Goal: Communication & Community: Answer question/provide support

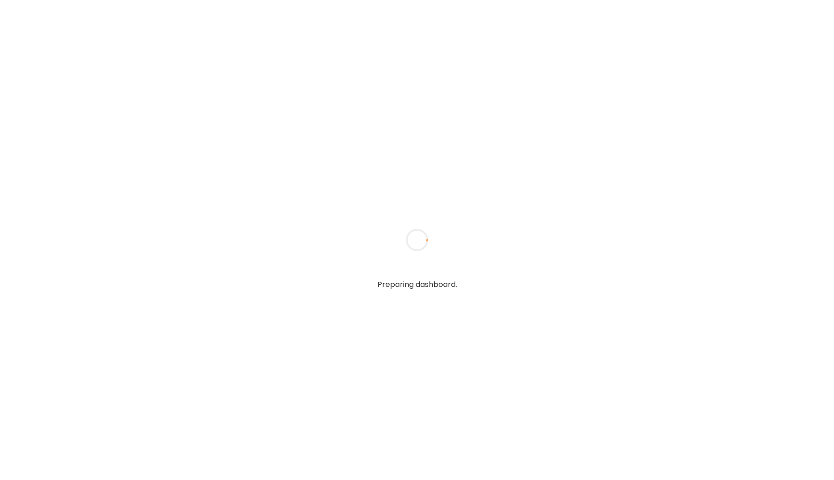
type input "*****"
type input "**********"
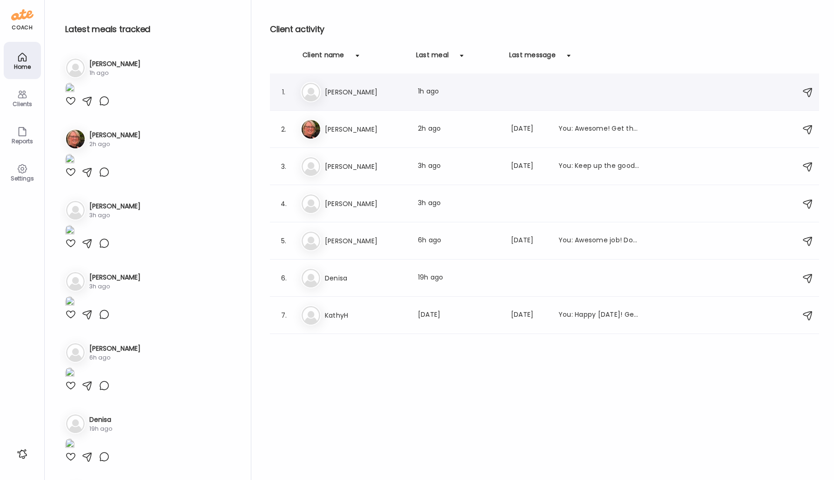
type input "**********"
click at [333, 93] on h3 "[PERSON_NAME]" at bounding box center [366, 92] width 82 height 11
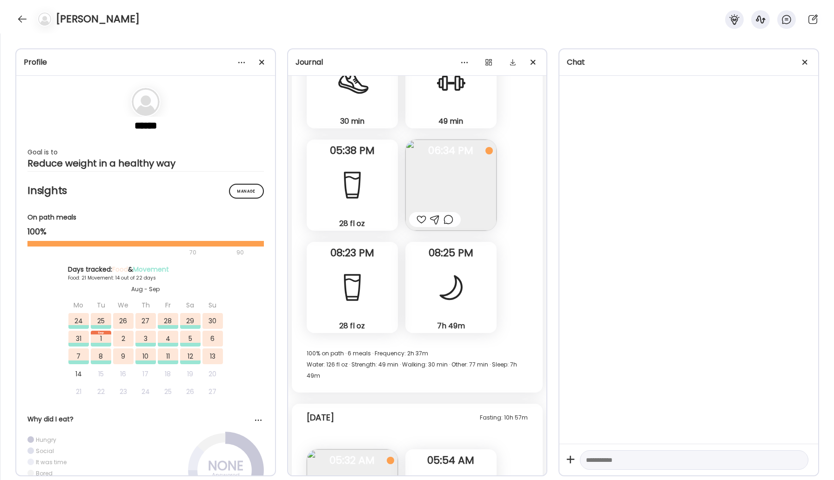
scroll to position [29698, 0]
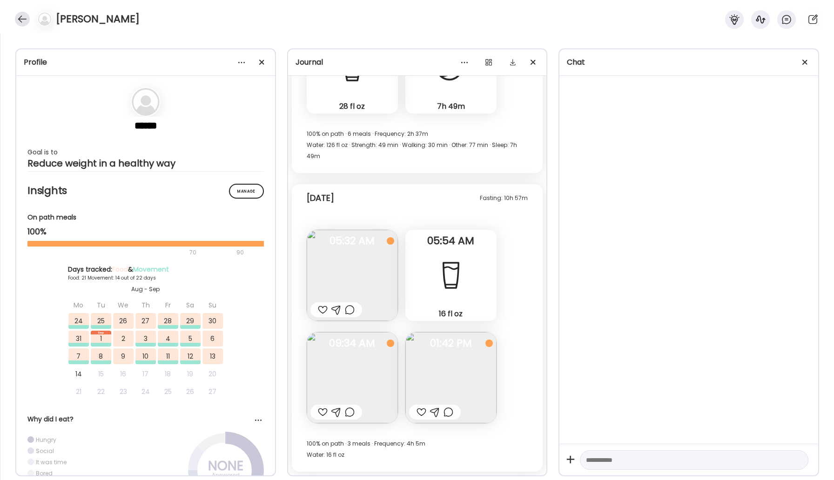
click at [22, 18] on div at bounding box center [22, 19] width 15 height 15
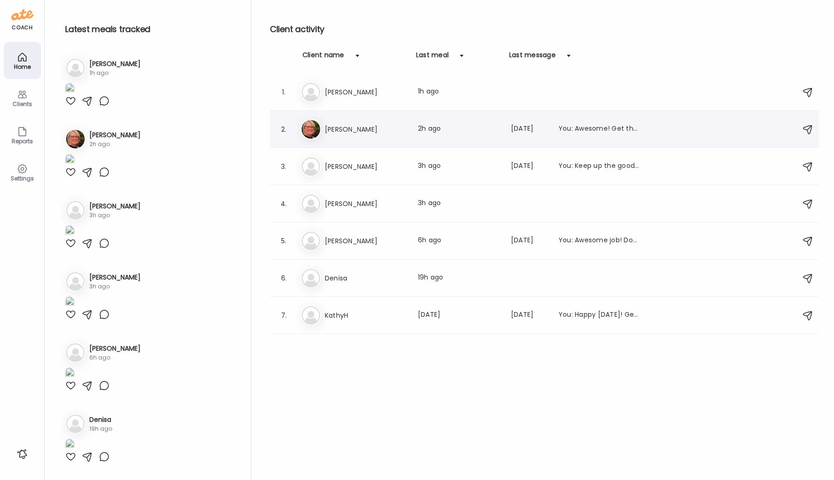
click at [356, 122] on div "[PERSON_NAME] [PERSON_NAME] Last meal: 2h ago Last message: [DATE] You: Awesome…" at bounding box center [545, 129] width 490 height 20
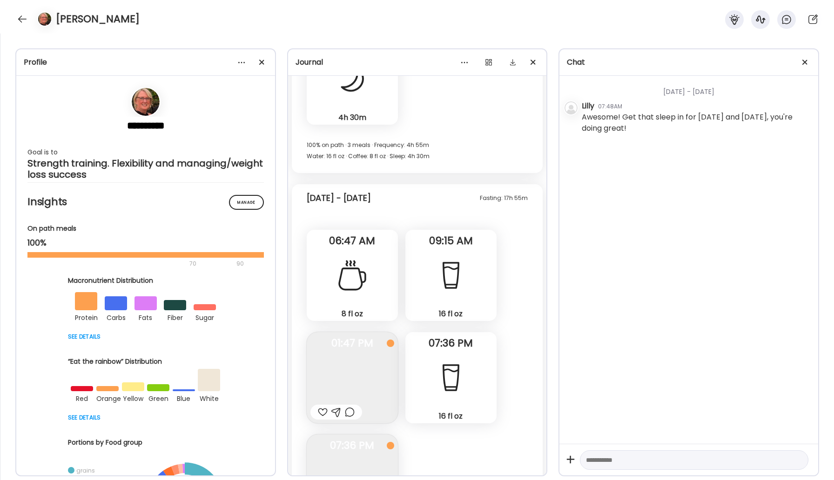
scroll to position [14406, 0]
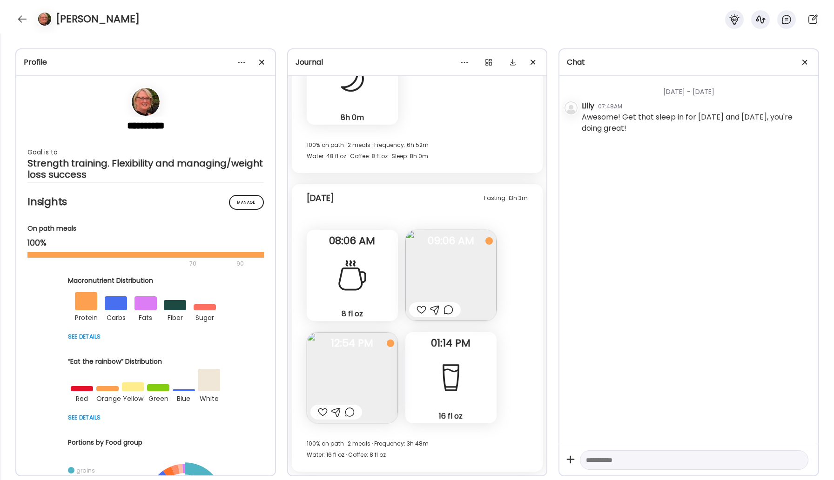
click at [341, 374] on img at bounding box center [352, 377] width 91 height 91
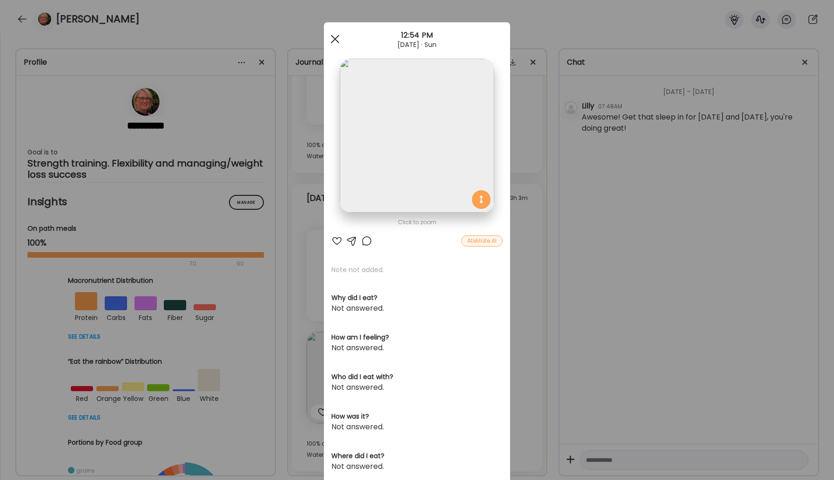
click at [331, 38] on div at bounding box center [335, 39] width 19 height 19
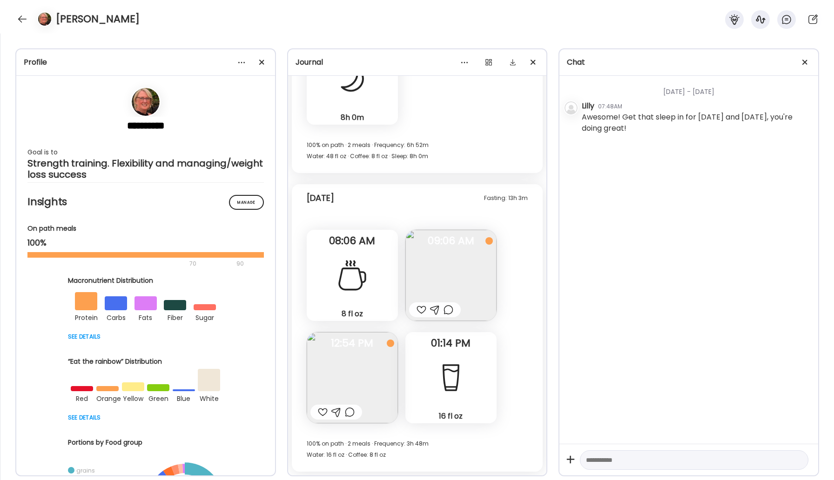
click at [472, 257] on img at bounding box center [450, 275] width 91 height 91
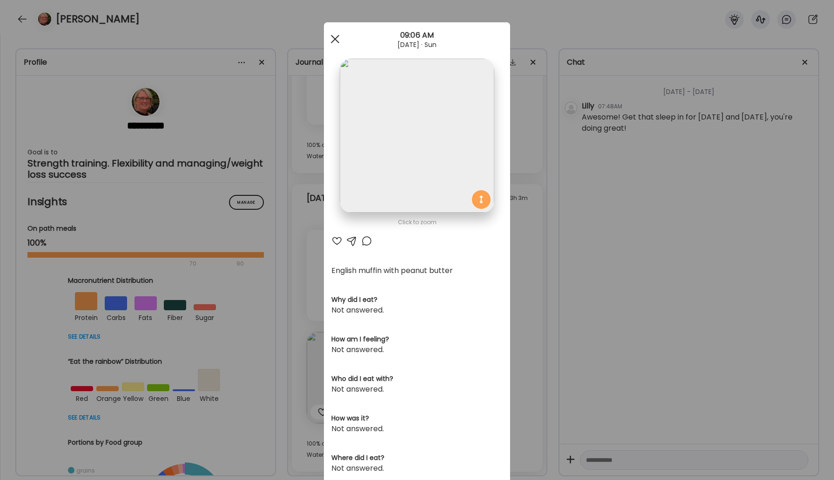
click at [333, 36] on div at bounding box center [335, 39] width 19 height 19
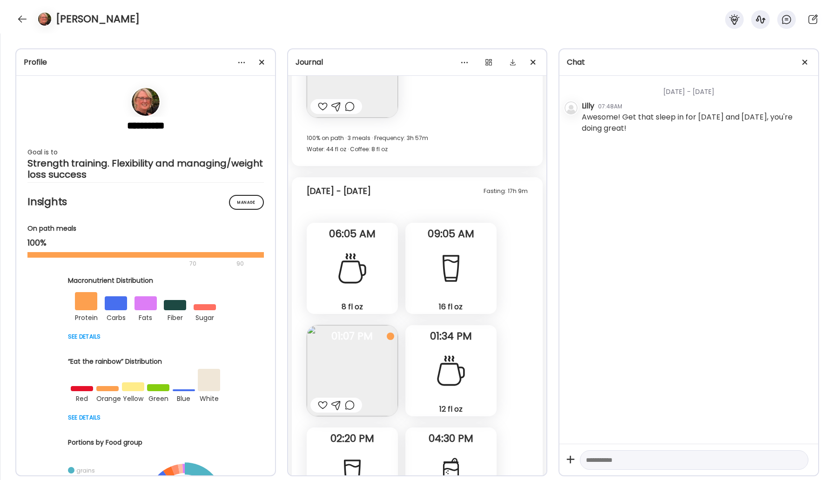
scroll to position [12740, 0]
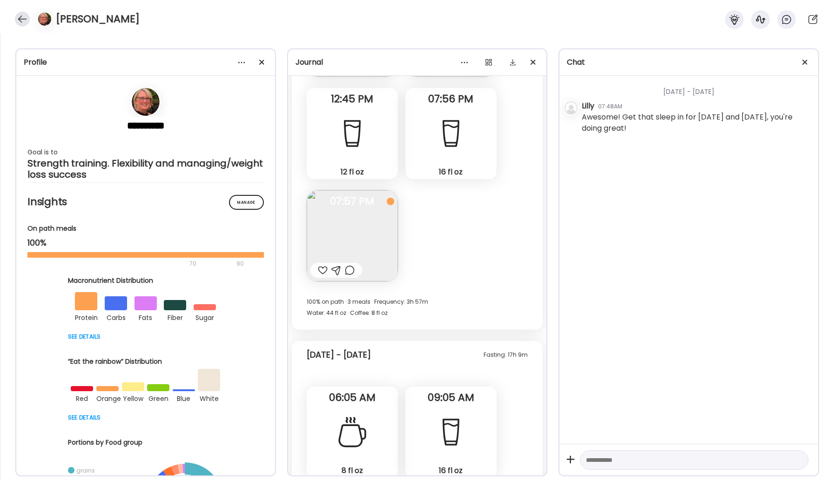
click at [22, 22] on div at bounding box center [22, 19] width 15 height 15
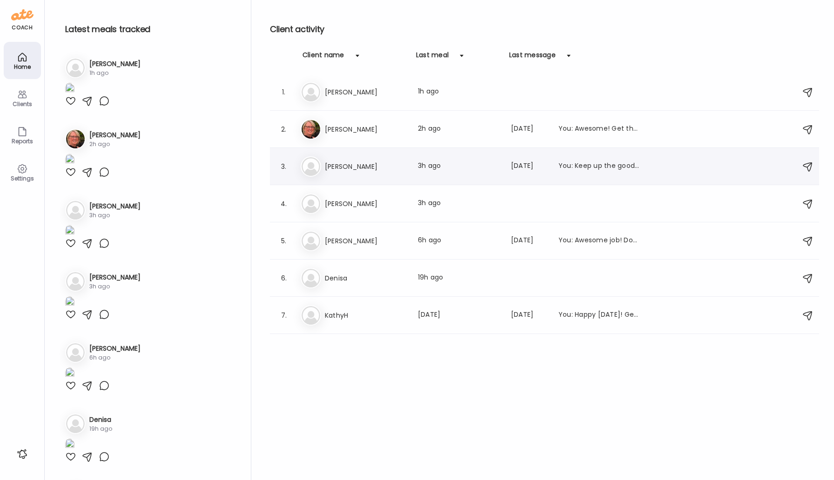
click at [372, 164] on h3 "[PERSON_NAME]" at bounding box center [366, 166] width 82 height 11
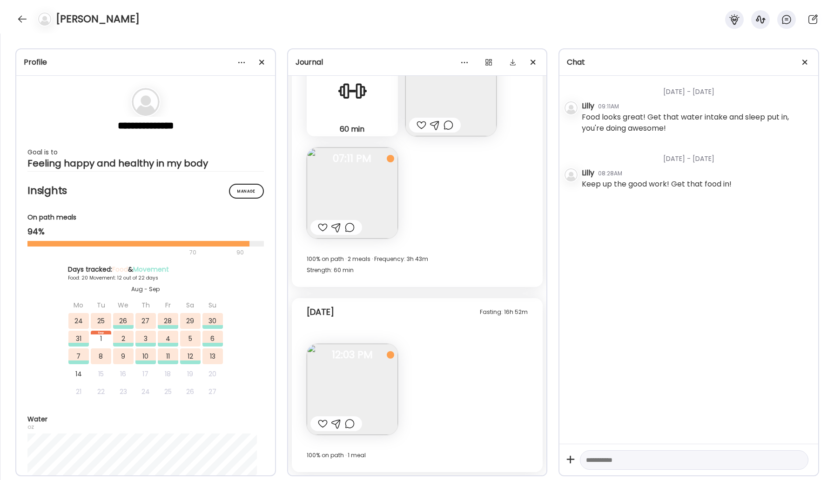
scroll to position [8593, 0]
click at [444, 106] on img at bounding box center [450, 90] width 91 height 91
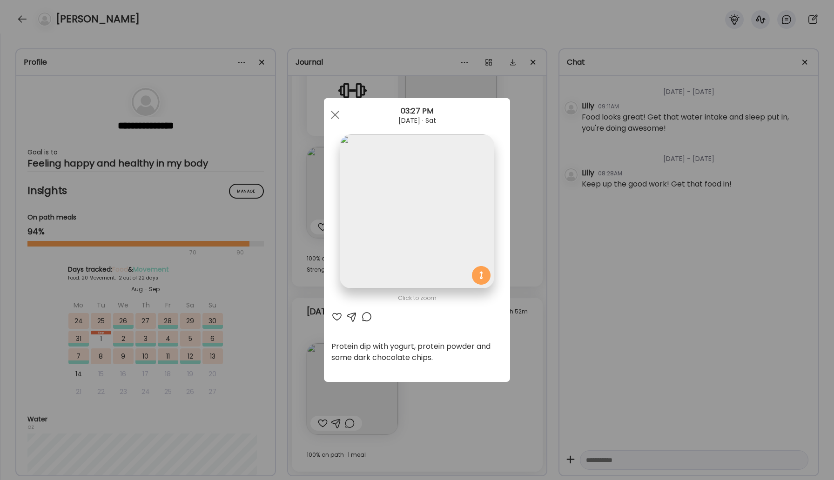
click at [362, 318] on div at bounding box center [366, 316] width 11 height 11
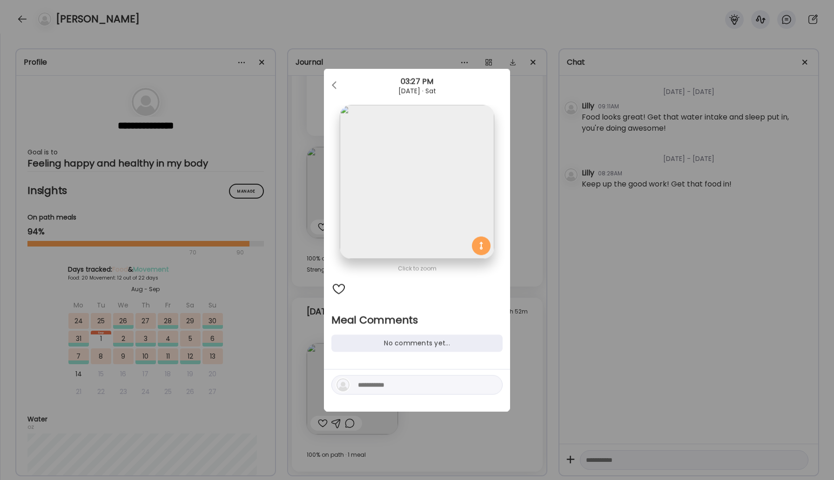
click at [412, 387] on textarea at bounding box center [421, 385] width 126 height 11
type textarea "**********"
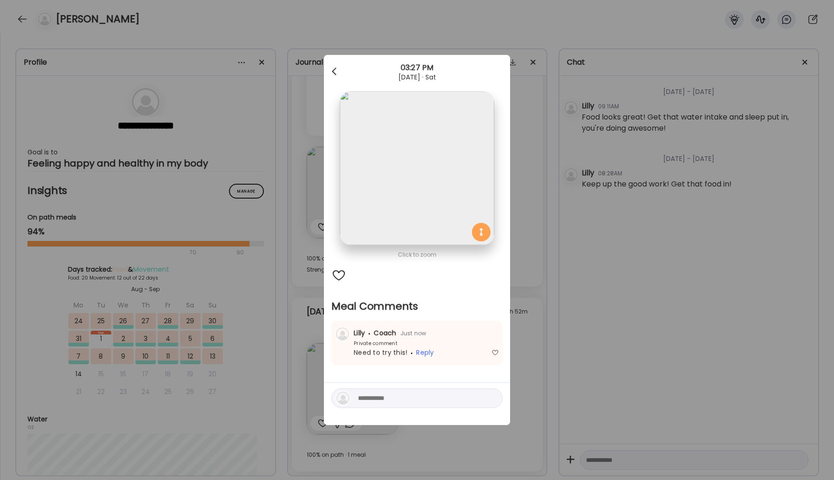
click at [337, 75] on div at bounding box center [335, 71] width 19 height 19
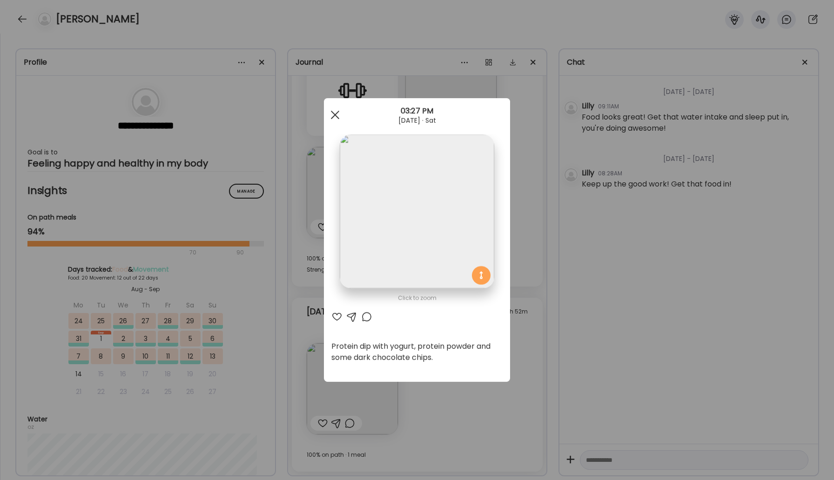
click at [337, 107] on div at bounding box center [335, 115] width 19 height 19
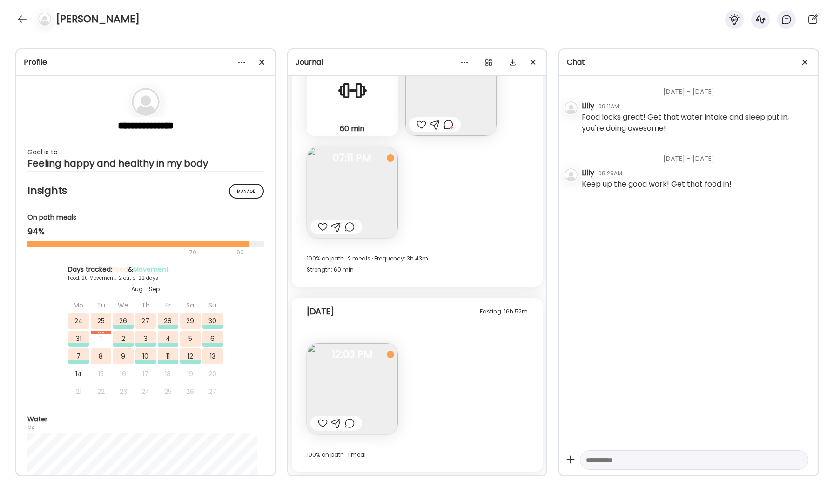
click at [366, 179] on img at bounding box center [352, 192] width 91 height 91
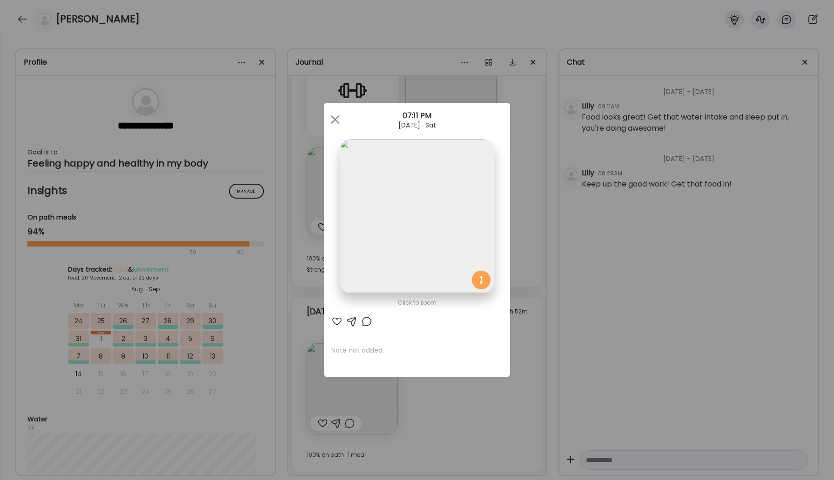
click at [364, 317] on div at bounding box center [366, 321] width 11 height 11
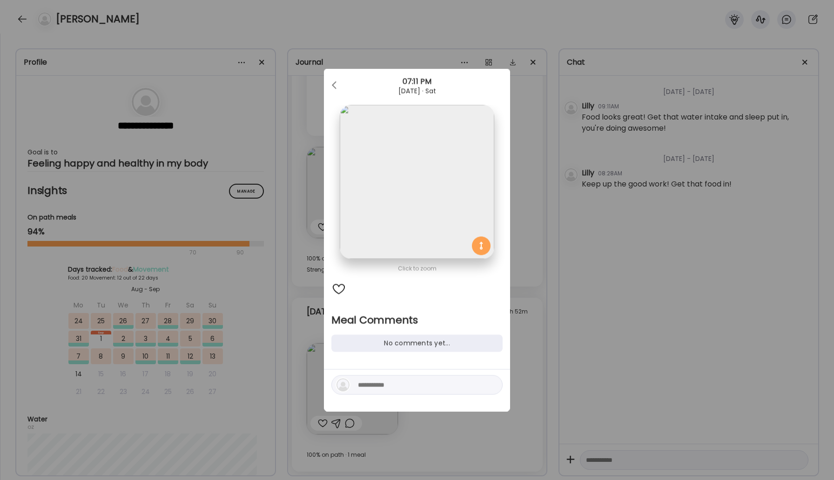
drag, startPoint x: 374, startPoint y: 387, endPoint x: 371, endPoint y: 376, distance: 10.7
click at [374, 387] on textarea at bounding box center [421, 385] width 126 height 11
type textarea "**********"
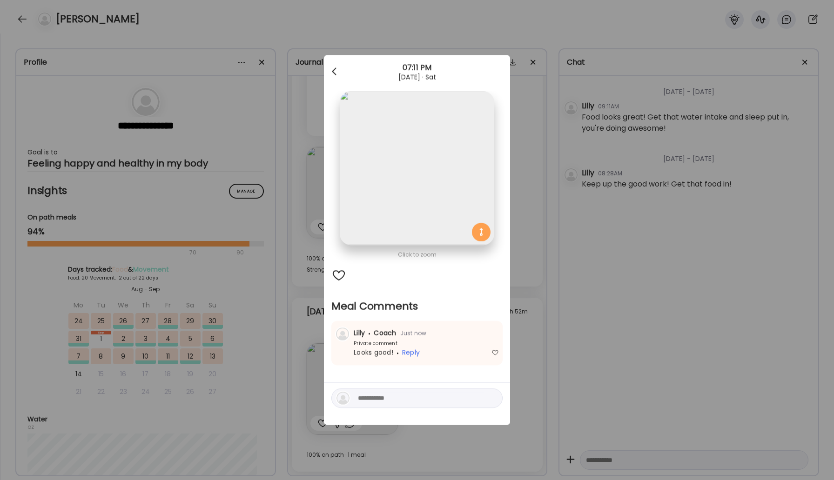
click at [329, 68] on div at bounding box center [335, 71] width 19 height 19
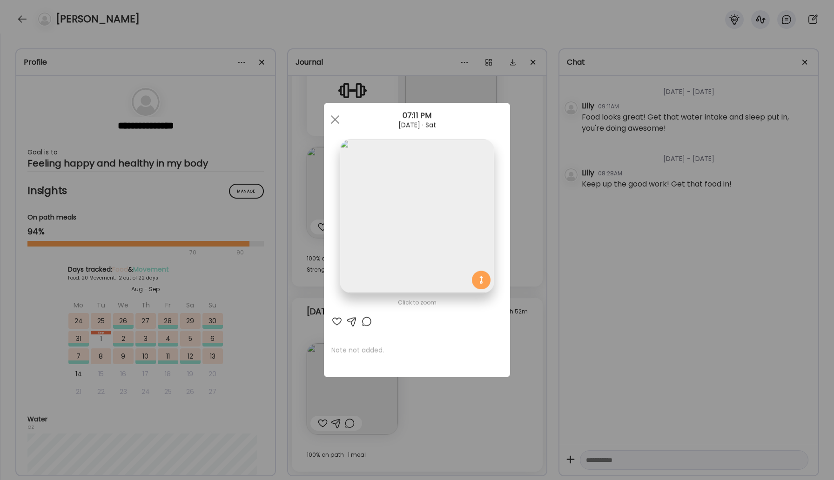
click at [331, 120] on div at bounding box center [335, 119] width 19 height 19
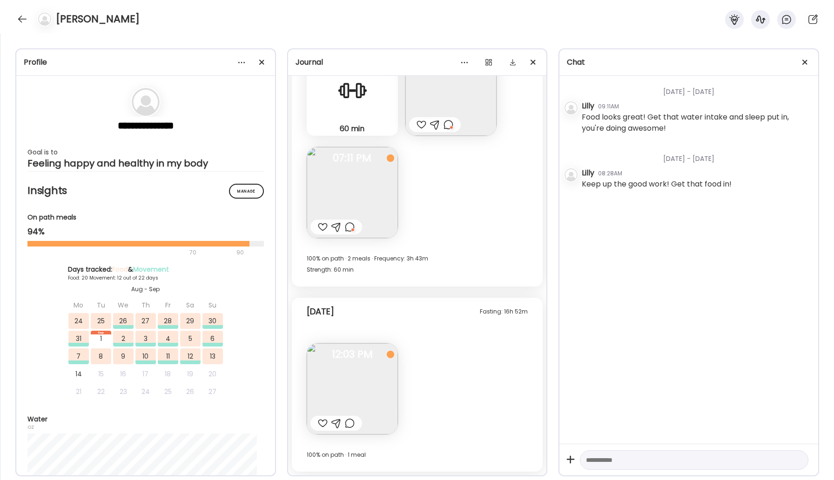
click at [366, 368] on img at bounding box center [352, 388] width 91 height 91
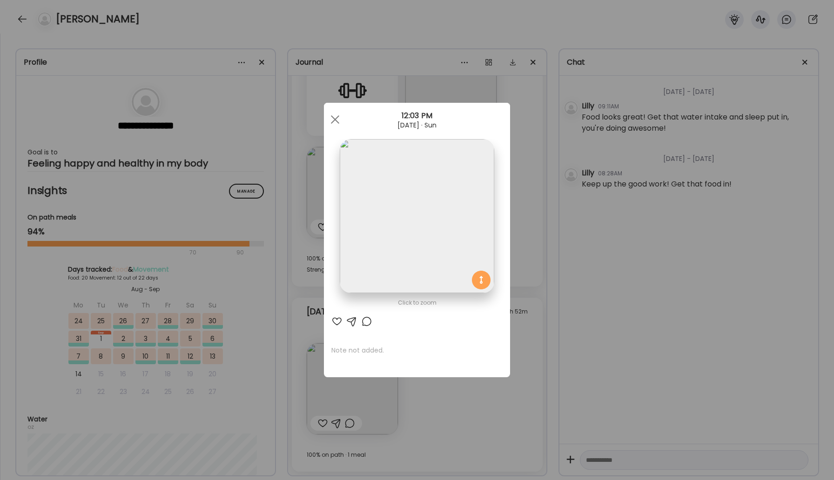
click at [335, 320] on div at bounding box center [336, 321] width 11 height 11
click at [339, 120] on div at bounding box center [335, 119] width 19 height 19
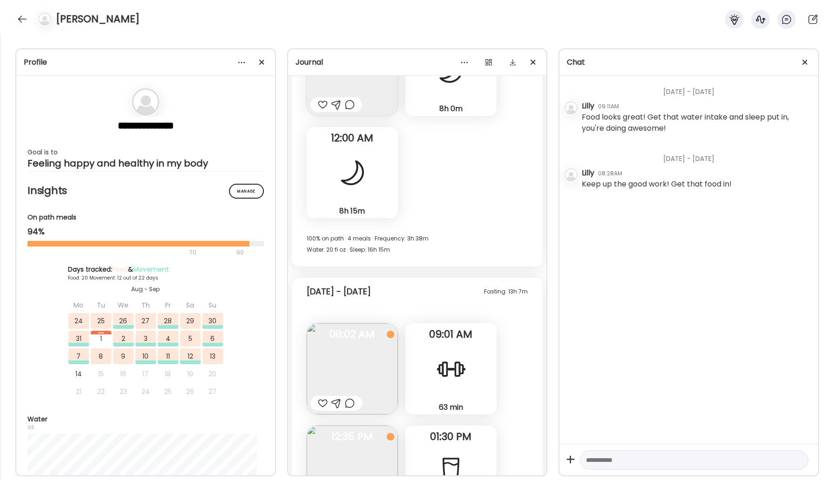
scroll to position [7334, 0]
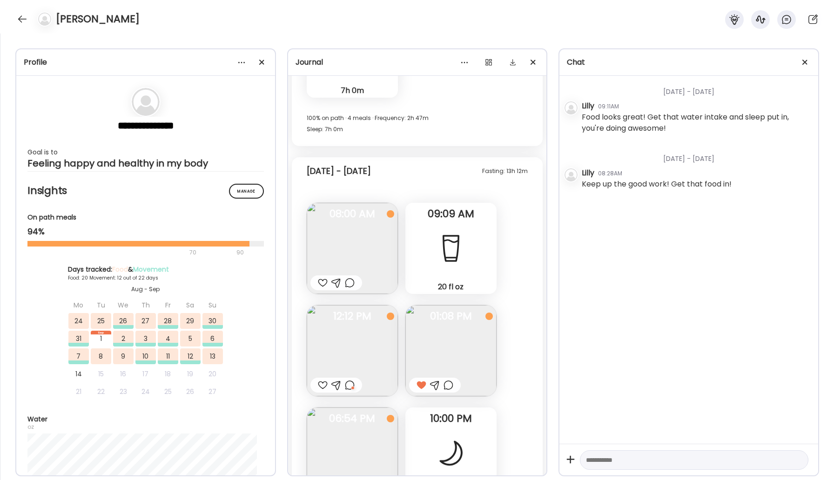
drag, startPoint x: 24, startPoint y: 20, endPoint x: 31, endPoint y: 17, distance: 7.5
click at [24, 20] on div at bounding box center [22, 19] width 15 height 15
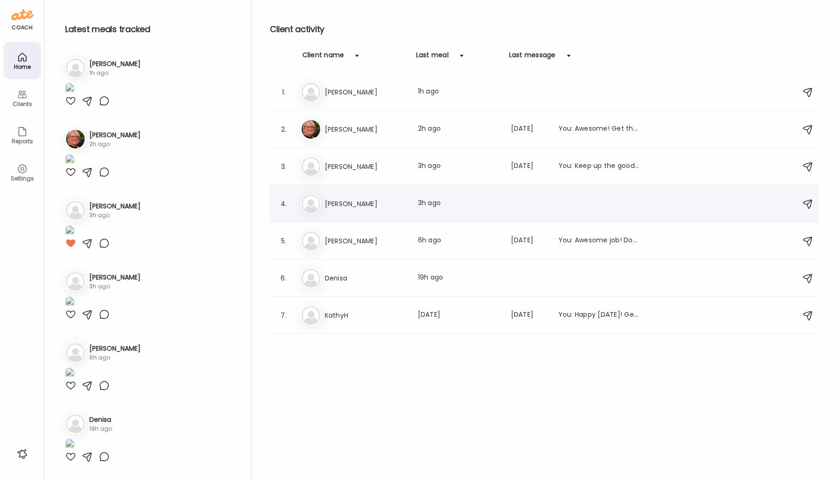
click at [340, 205] on h3 "[PERSON_NAME]" at bounding box center [366, 203] width 82 height 11
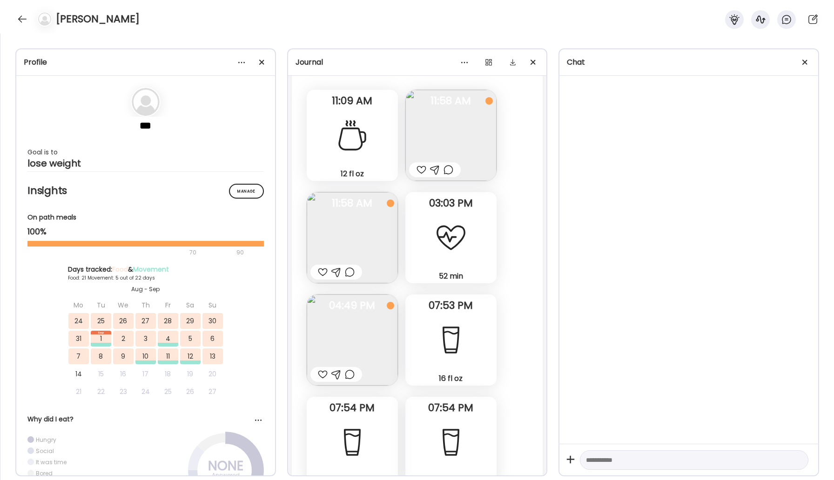
scroll to position [12962, 0]
click at [417, 169] on div at bounding box center [421, 169] width 10 height 11
click at [450, 168] on div at bounding box center [448, 169] width 10 height 11
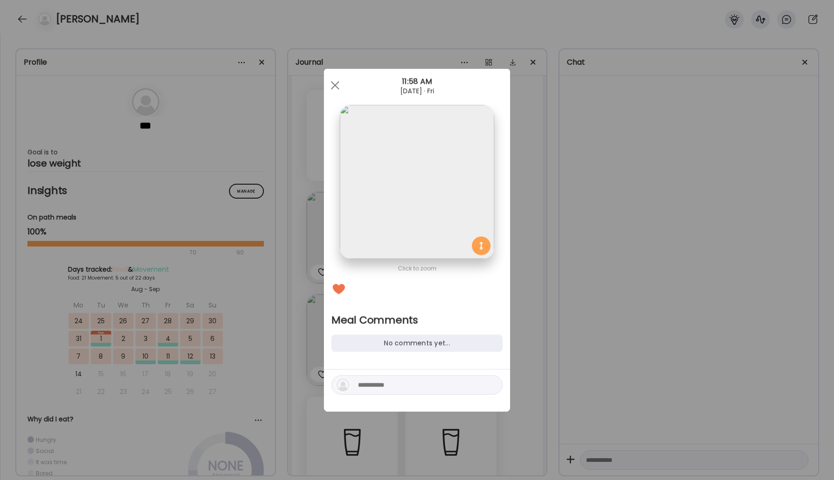
click at [418, 400] on div at bounding box center [417, 391] width 186 height 42
click at [420, 388] on textarea at bounding box center [421, 385] width 126 height 11
type textarea "*"
type textarea "********"
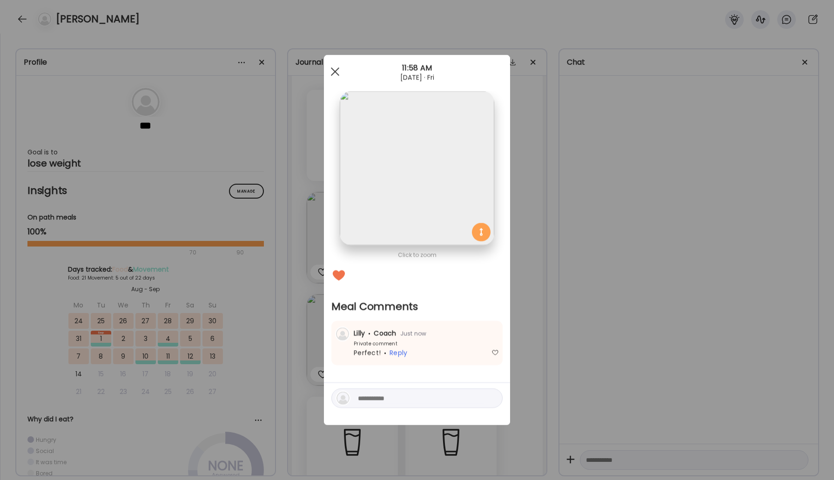
click at [339, 69] on div at bounding box center [335, 71] width 19 height 19
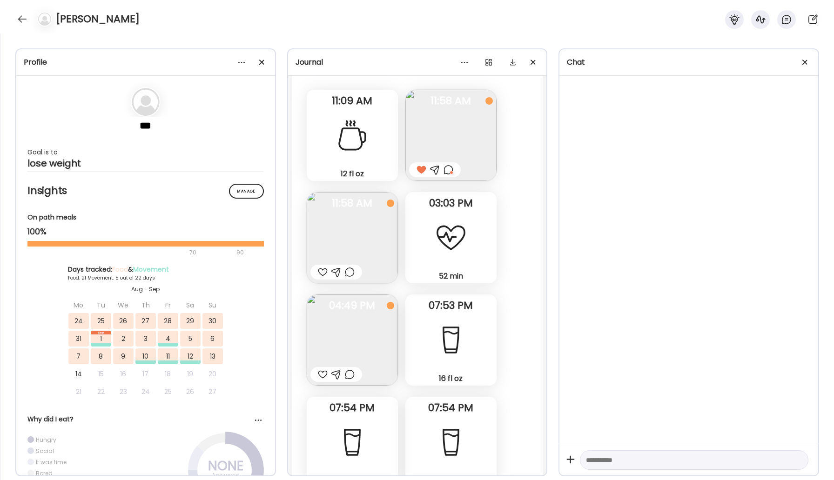
click at [325, 270] on div at bounding box center [323, 272] width 10 height 11
click at [321, 373] on div at bounding box center [323, 374] width 10 height 11
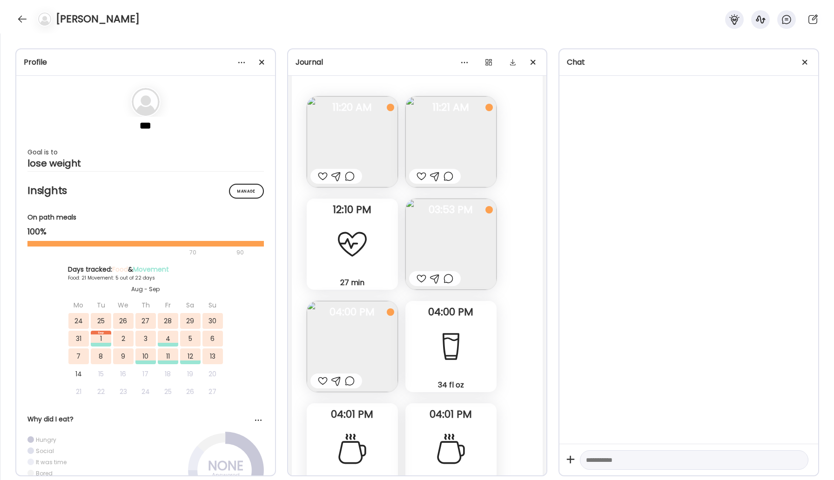
scroll to position [13660, 0]
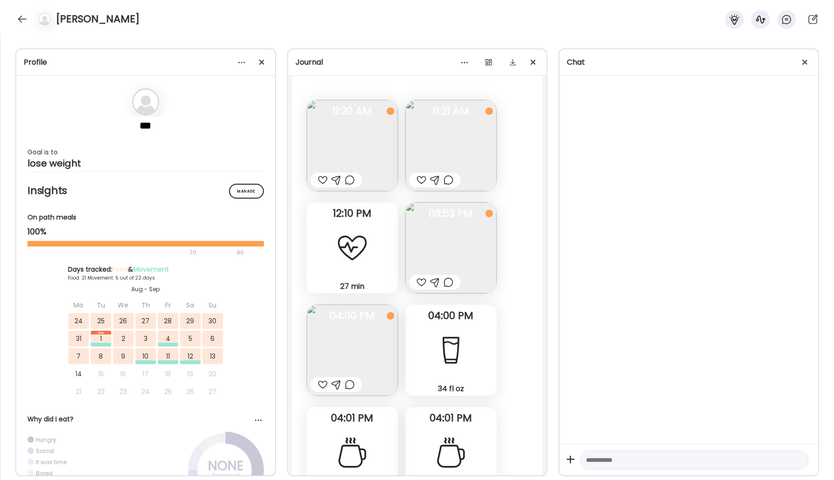
click at [467, 113] on span "11:21 AM" at bounding box center [450, 111] width 91 height 8
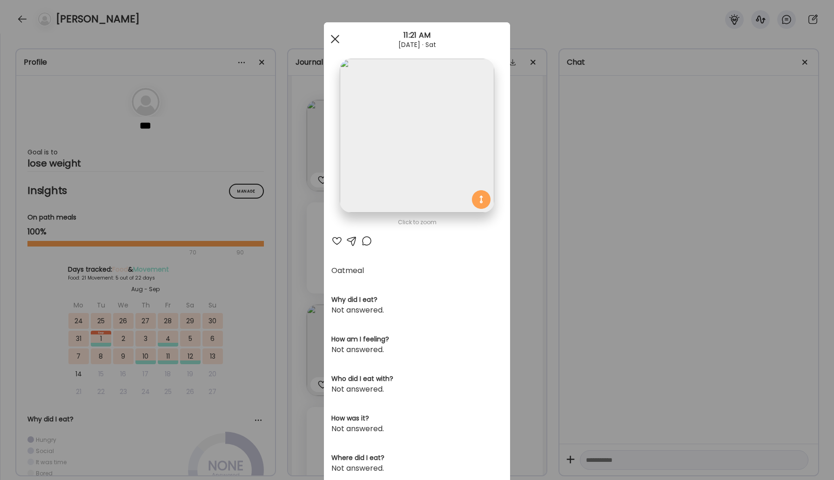
click at [329, 31] on div at bounding box center [335, 39] width 19 height 19
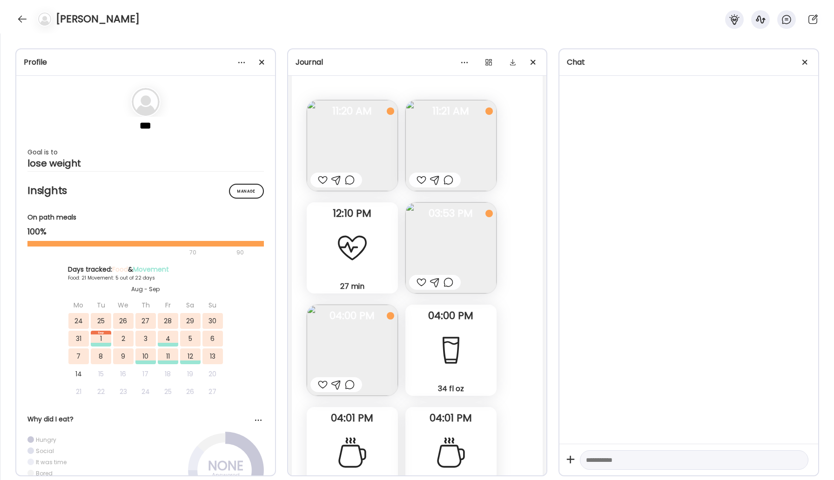
click at [326, 181] on div at bounding box center [323, 179] width 10 height 11
click at [416, 179] on div at bounding box center [421, 179] width 10 height 11
click at [441, 260] on img at bounding box center [450, 247] width 91 height 91
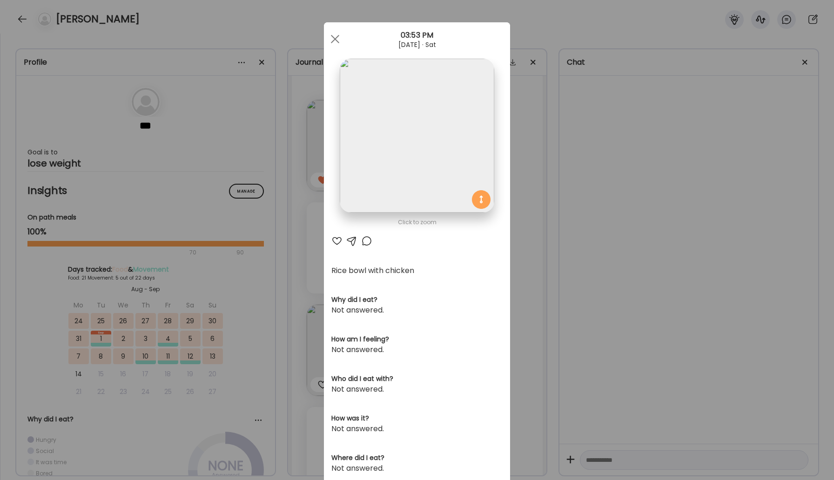
click at [361, 242] on div at bounding box center [366, 240] width 11 height 11
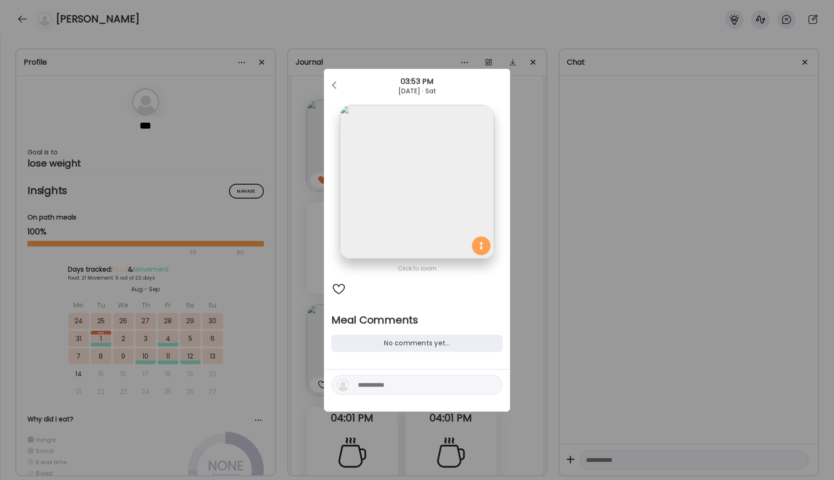
click at [408, 383] on textarea at bounding box center [421, 385] width 126 height 11
type textarea "**********"
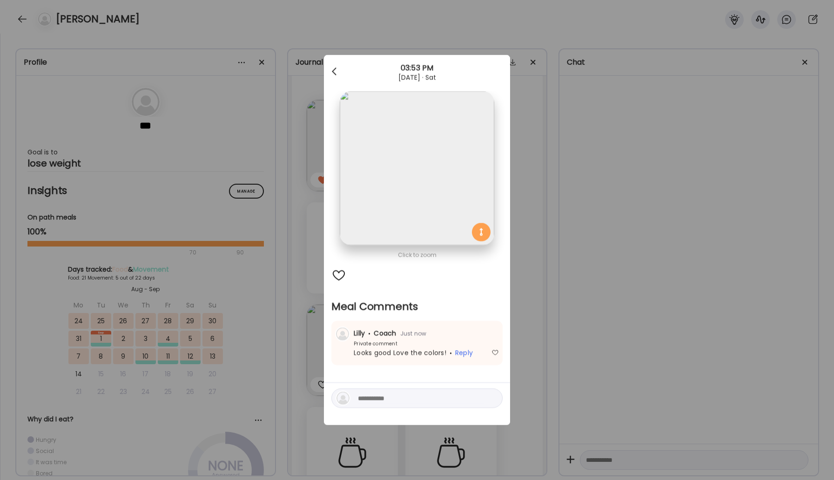
click at [333, 73] on div at bounding box center [335, 71] width 19 height 19
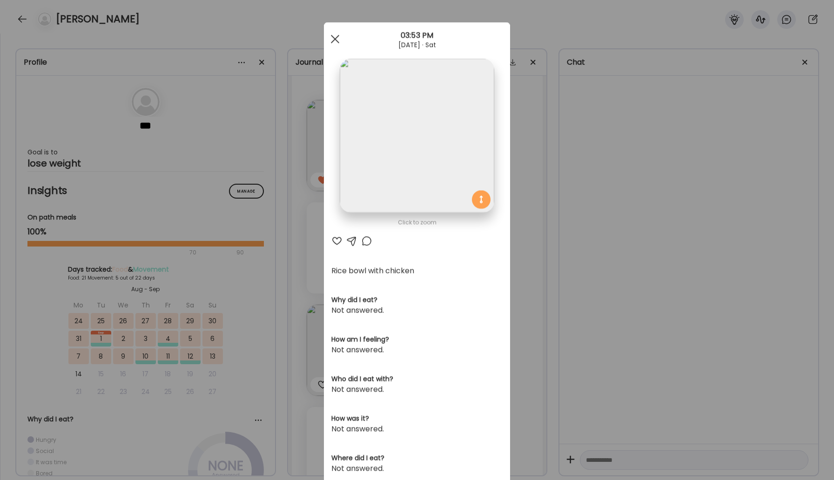
click at [332, 48] on div at bounding box center [335, 39] width 19 height 19
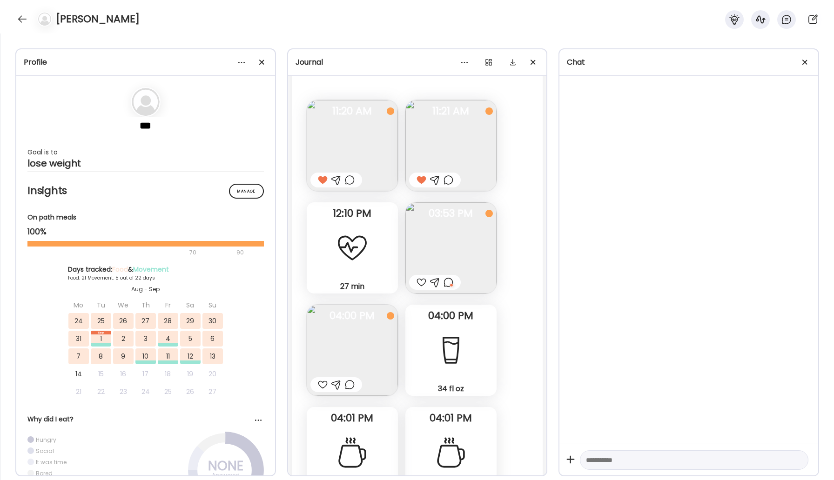
click at [319, 389] on div at bounding box center [323, 384] width 10 height 11
click at [337, 354] on img at bounding box center [352, 350] width 91 height 91
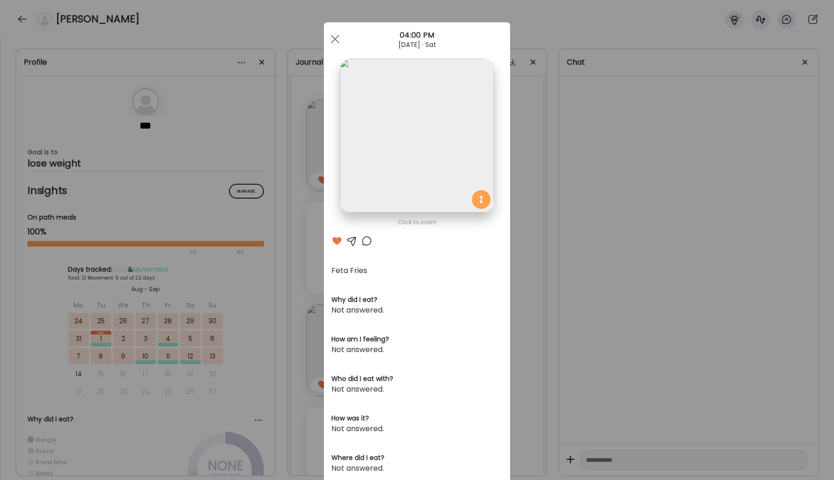
click at [362, 241] on div at bounding box center [366, 240] width 11 height 11
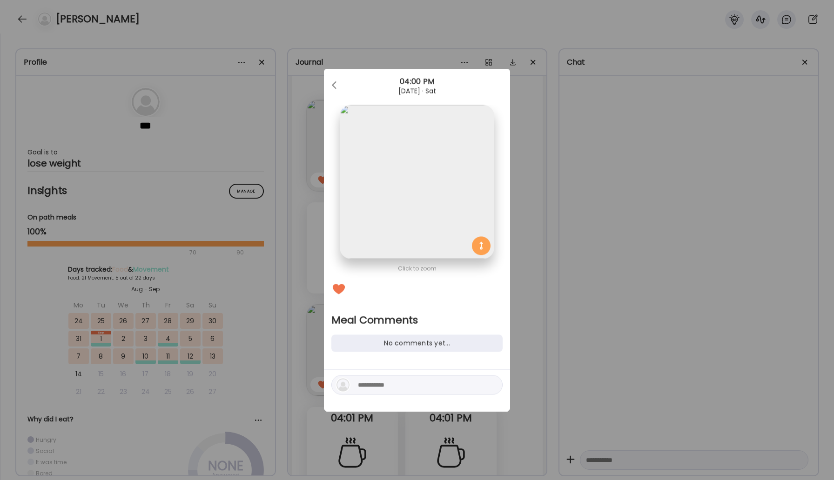
click at [413, 383] on textarea at bounding box center [421, 385] width 126 height 11
type textarea "*"
type textarea "**********"
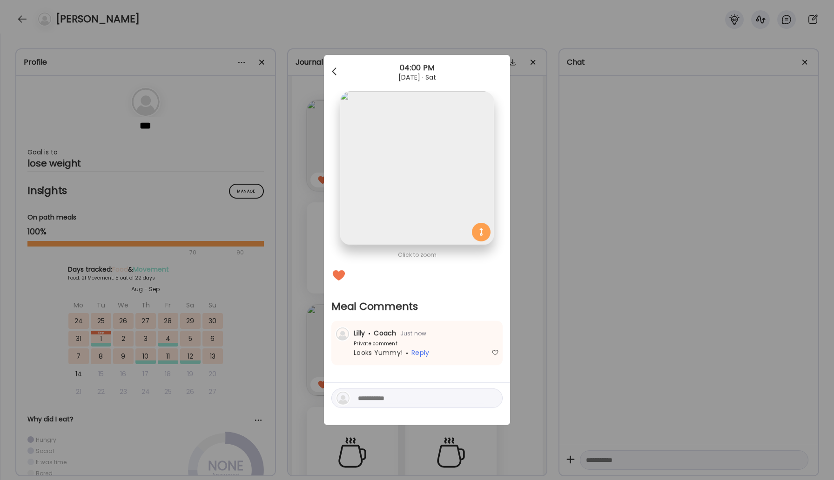
click at [333, 71] on span at bounding box center [334, 69] width 5 height 5
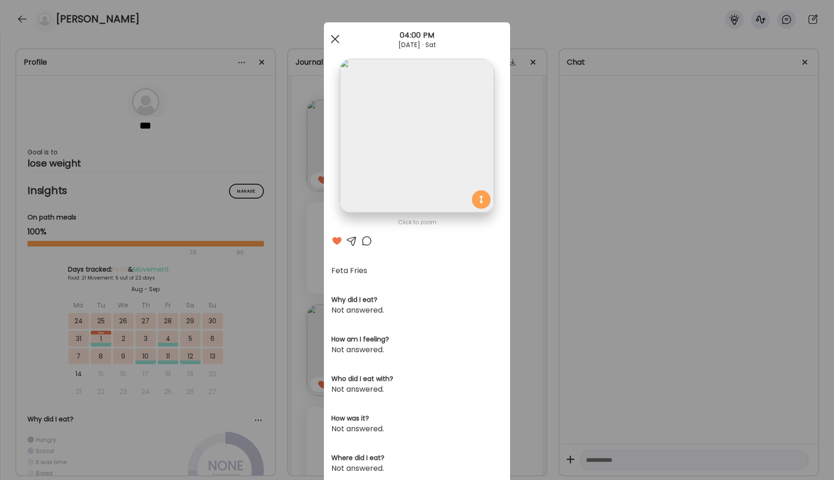
click at [331, 36] on div at bounding box center [335, 39] width 19 height 19
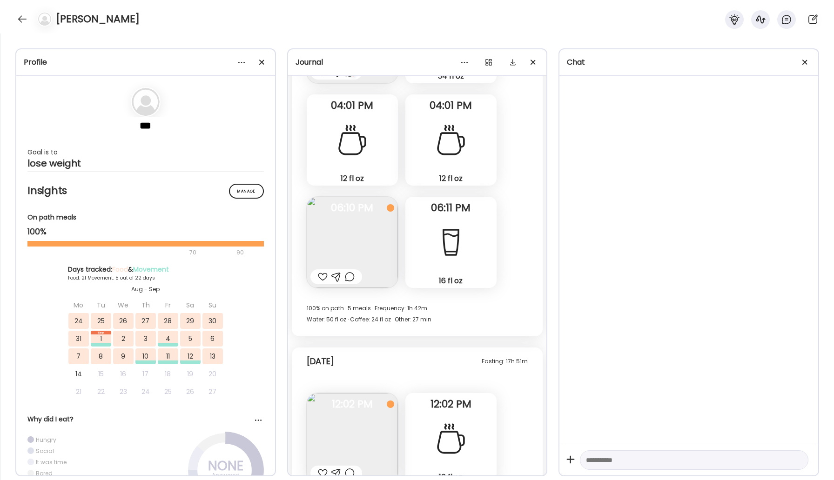
scroll to position [13847, 0]
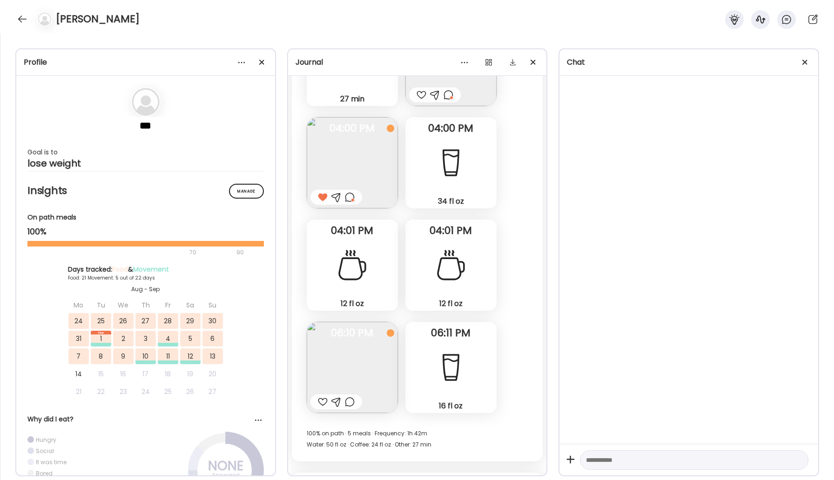
click at [322, 402] on div at bounding box center [323, 401] width 10 height 11
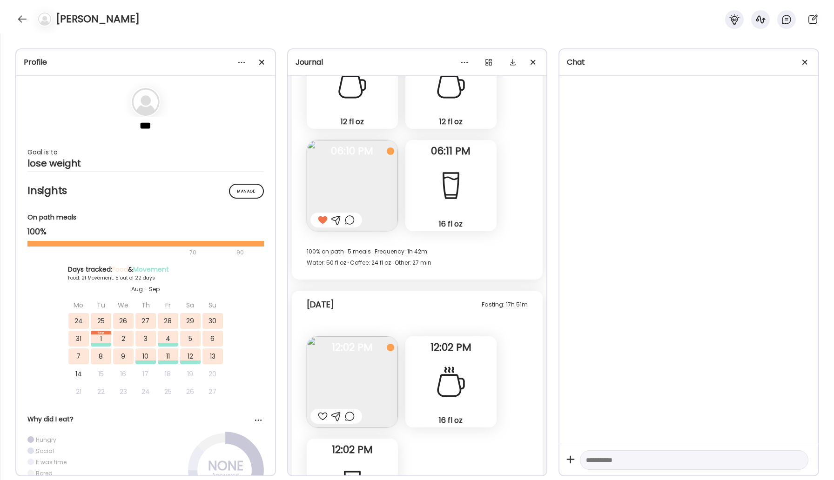
scroll to position [14105, 0]
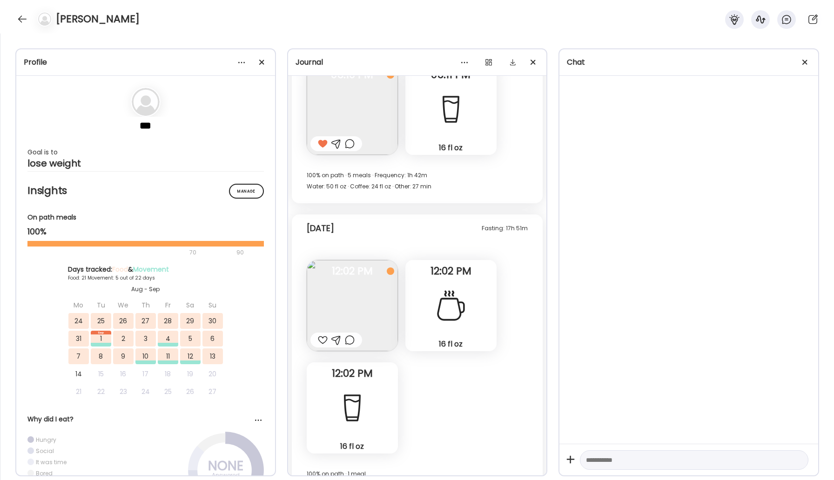
click at [320, 339] on div at bounding box center [323, 339] width 10 height 11
click at [352, 303] on img at bounding box center [352, 305] width 91 height 91
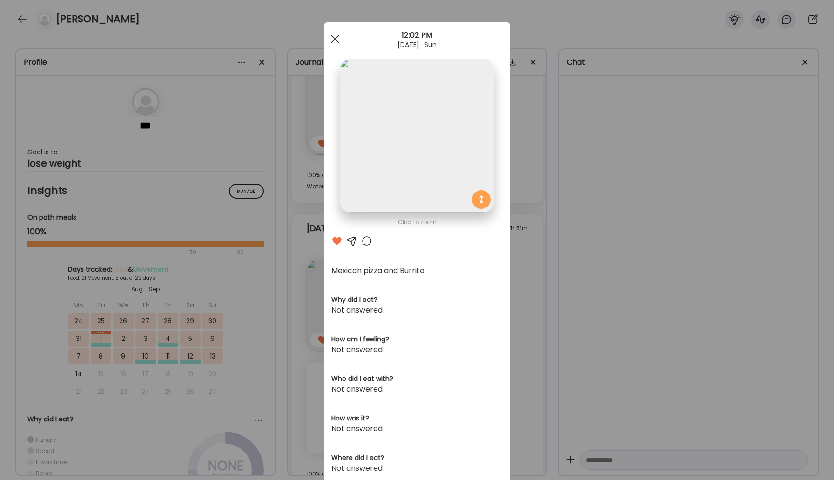
click at [332, 40] on span at bounding box center [335, 39] width 8 height 8
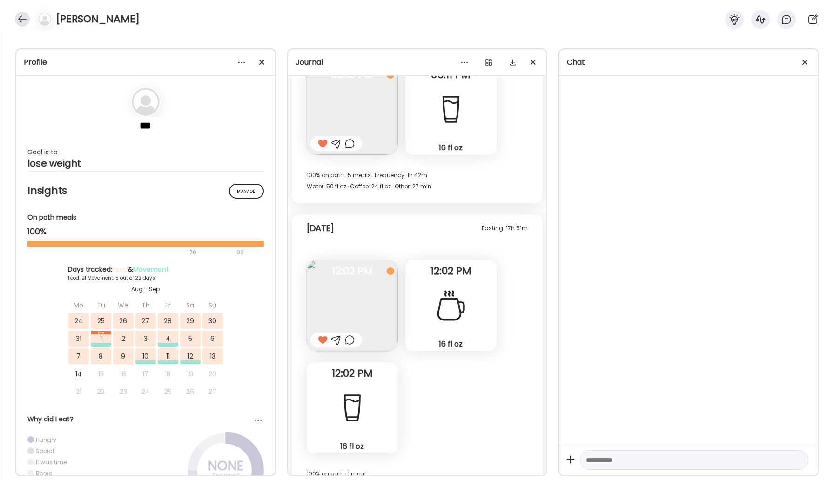
click at [26, 22] on div at bounding box center [22, 19] width 15 height 15
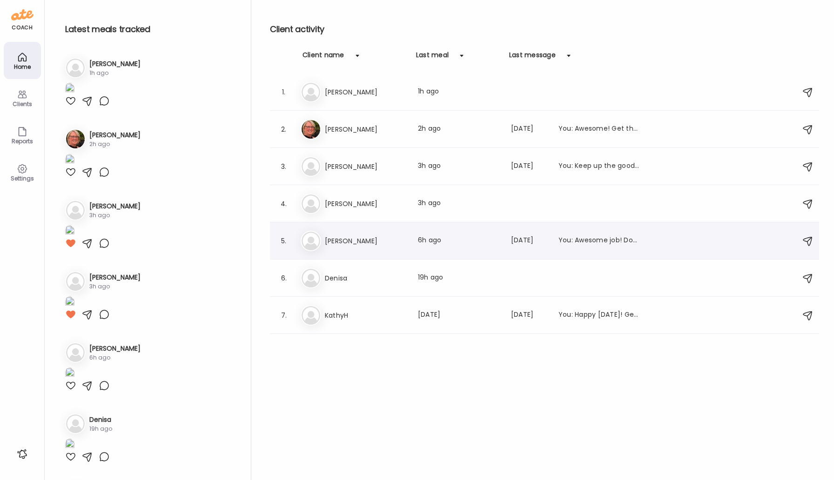
click at [341, 234] on div "Ke [PERSON_NAME] Last meal: 6h ago Last message: [DATE] You: Awesome job! Don't…" at bounding box center [545, 241] width 490 height 20
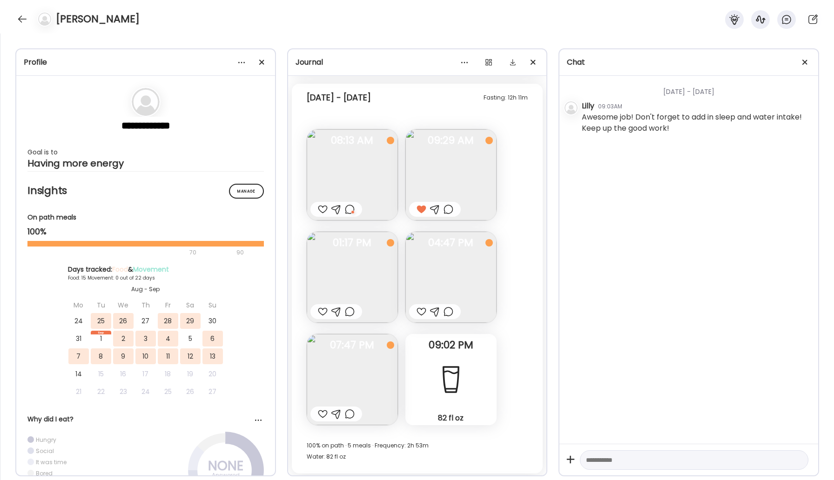
scroll to position [5399, 0]
click at [321, 314] on div at bounding box center [323, 312] width 10 height 11
click at [452, 300] on img at bounding box center [450, 278] width 91 height 91
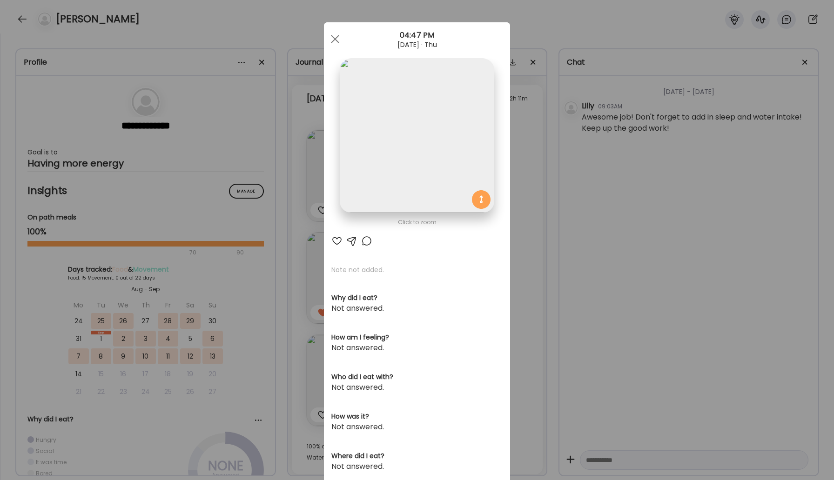
click at [331, 242] on div at bounding box center [336, 240] width 11 height 11
click at [333, 36] on div at bounding box center [335, 39] width 19 height 19
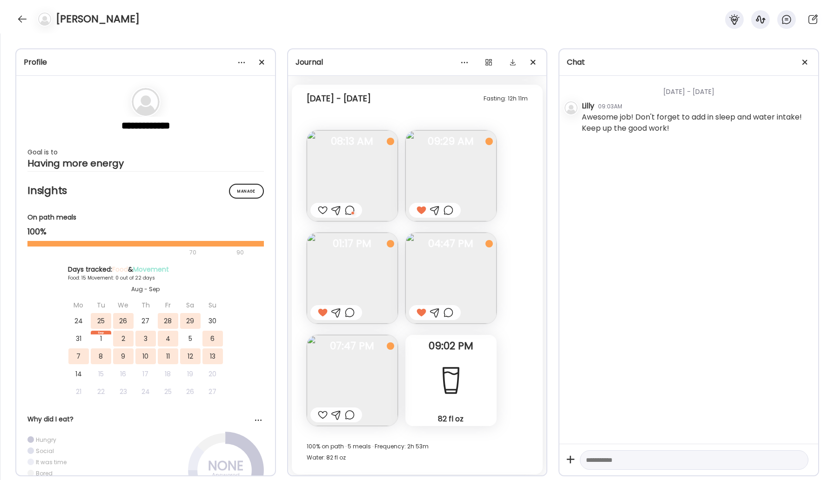
click at [323, 411] on div at bounding box center [323, 414] width 10 height 11
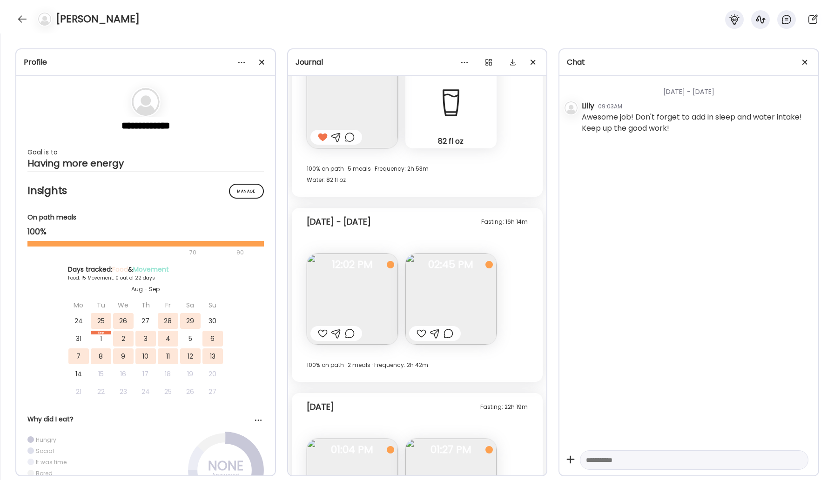
scroll to position [5676, 0]
click at [322, 334] on div at bounding box center [323, 333] width 10 height 11
click at [436, 310] on img at bounding box center [450, 299] width 91 height 91
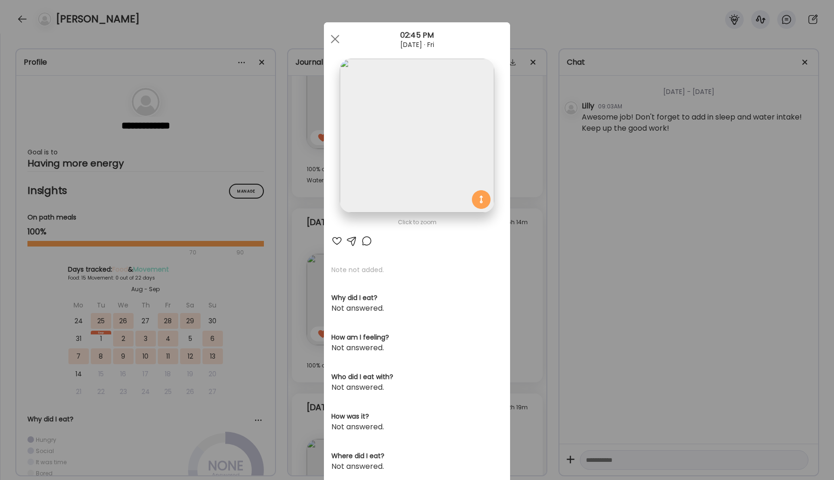
click at [338, 240] on div at bounding box center [336, 240] width 11 height 11
click at [331, 37] on span at bounding box center [335, 39] width 8 height 8
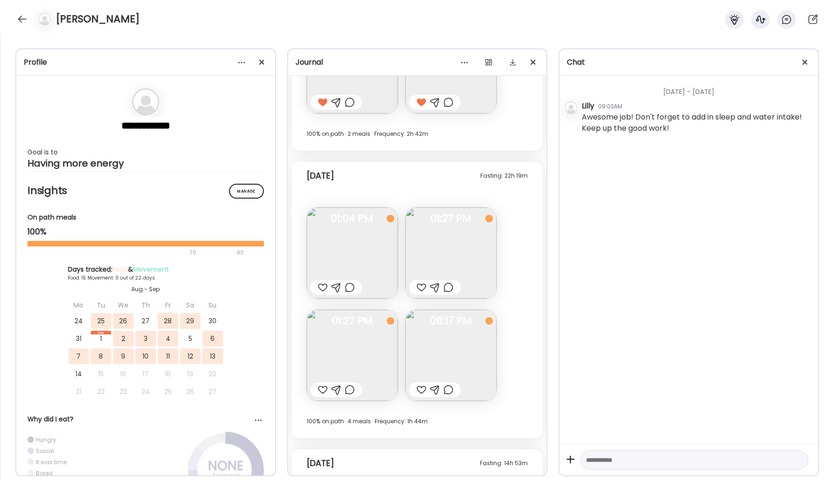
scroll to position [5958, 0]
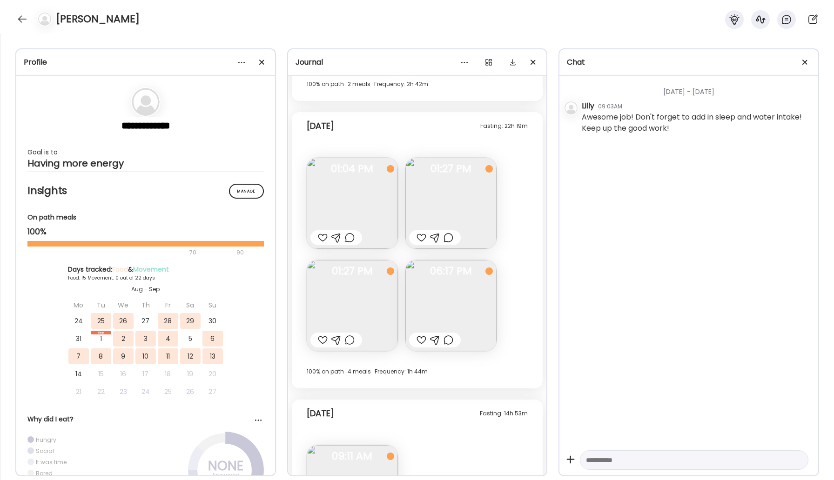
click at [420, 340] on div at bounding box center [421, 339] width 10 height 11
click at [447, 341] on div at bounding box center [448, 339] width 10 height 11
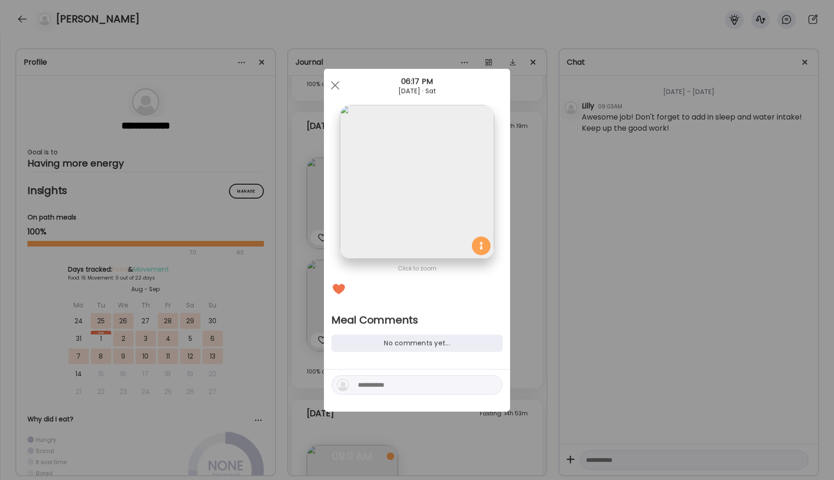
click at [372, 389] on textarea at bounding box center [421, 385] width 126 height 11
type textarea "**********"
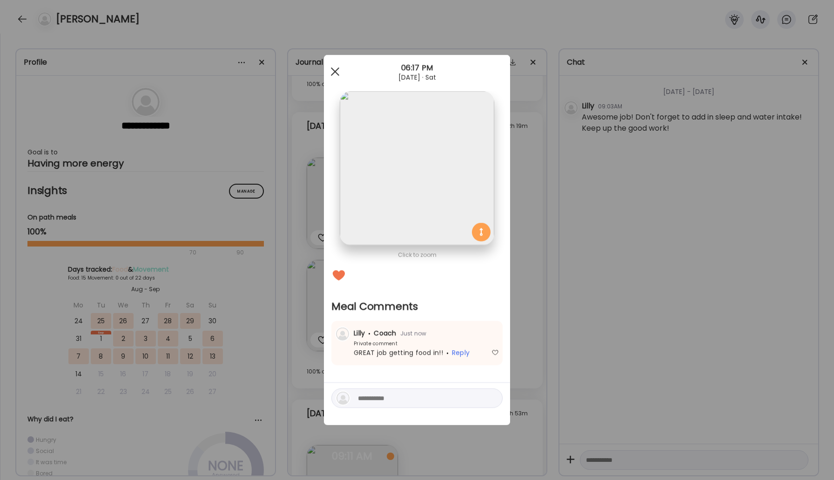
click at [338, 73] on div at bounding box center [335, 71] width 19 height 19
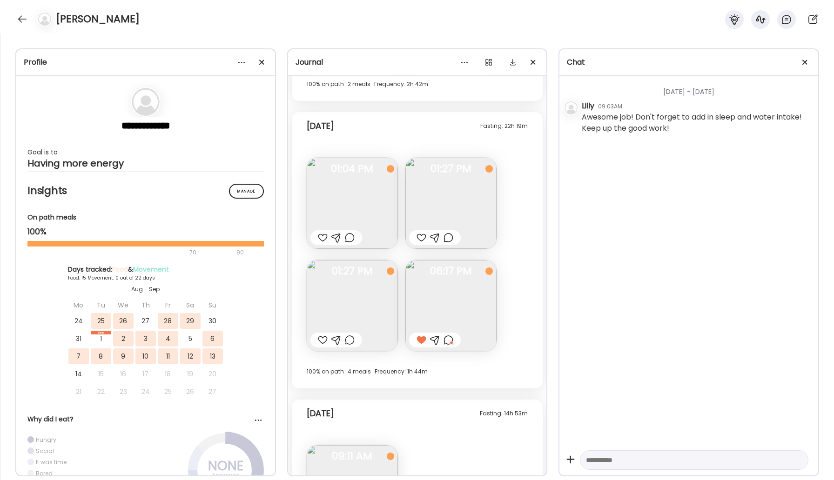
click at [320, 240] on div at bounding box center [323, 237] width 10 height 11
click at [422, 238] on div at bounding box center [421, 237] width 10 height 11
click at [320, 340] on div at bounding box center [323, 339] width 10 height 11
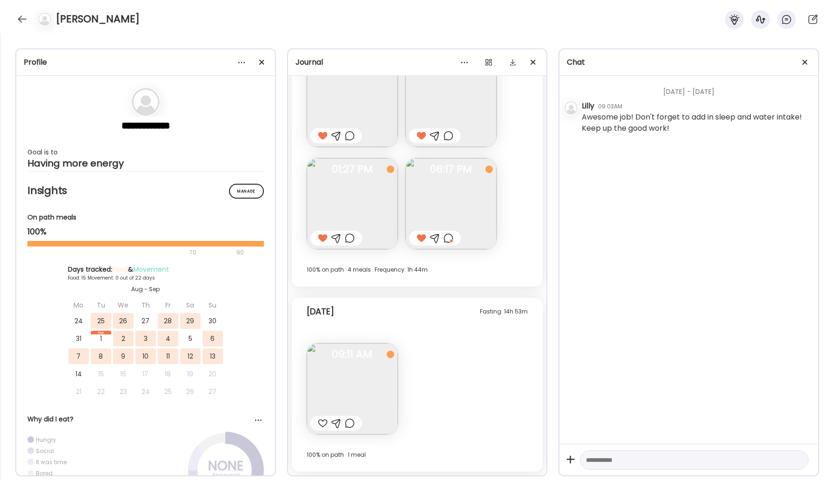
scroll to position [6059, 0]
click at [362, 366] on img at bounding box center [352, 389] width 91 height 91
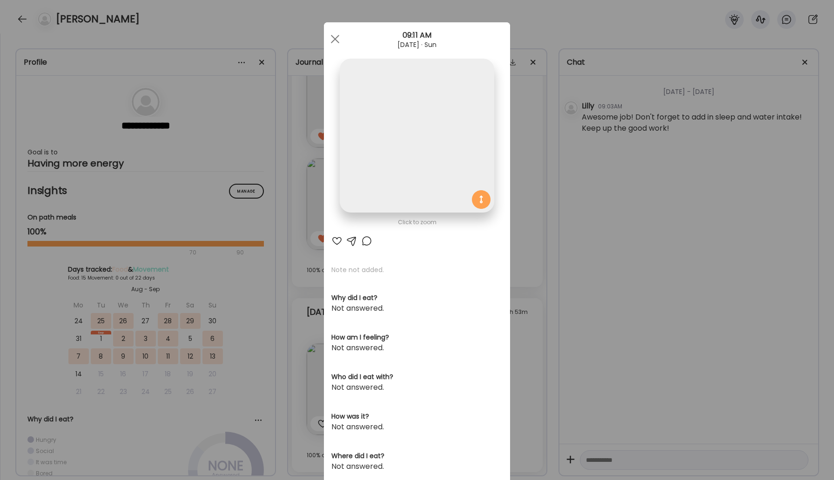
click at [331, 240] on div at bounding box center [336, 240] width 11 height 11
click at [334, 36] on span at bounding box center [335, 39] width 8 height 8
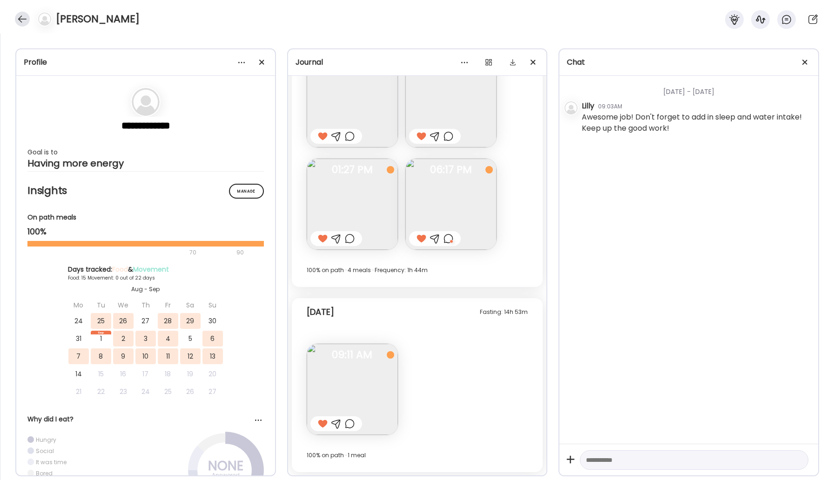
click at [20, 20] on div at bounding box center [22, 19] width 15 height 15
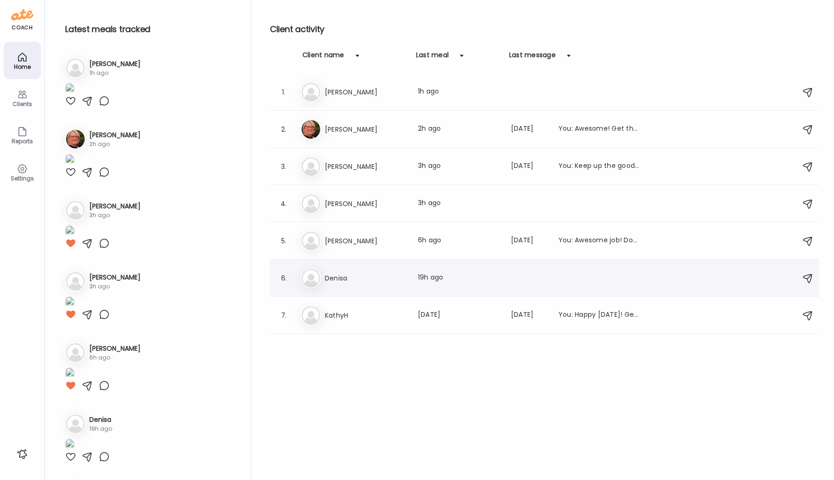
click at [354, 282] on h3 "Denisa" at bounding box center [366, 278] width 82 height 11
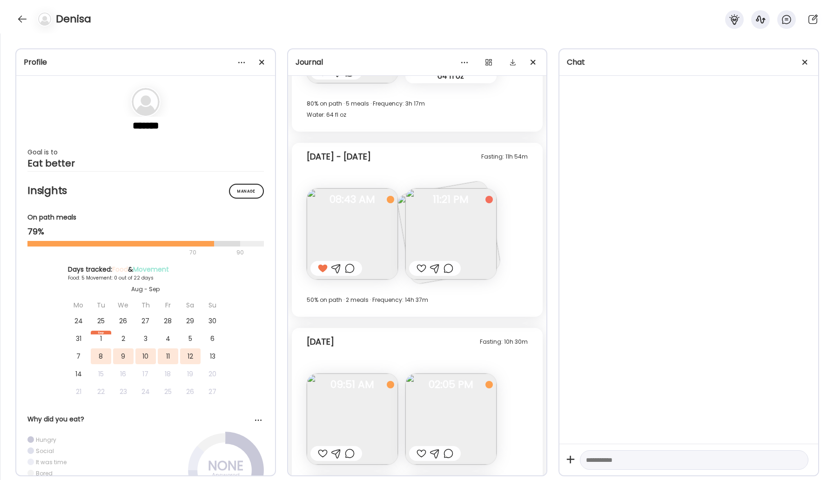
scroll to position [1586, 0]
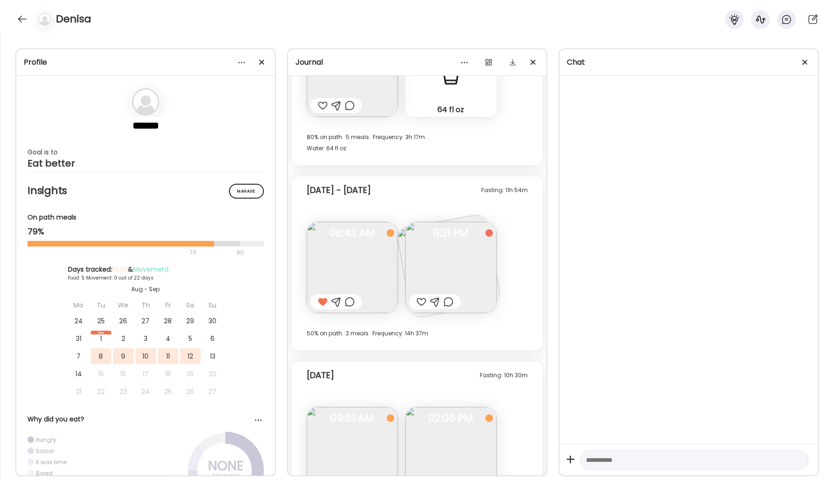
click at [463, 268] on img at bounding box center [450, 267] width 91 height 91
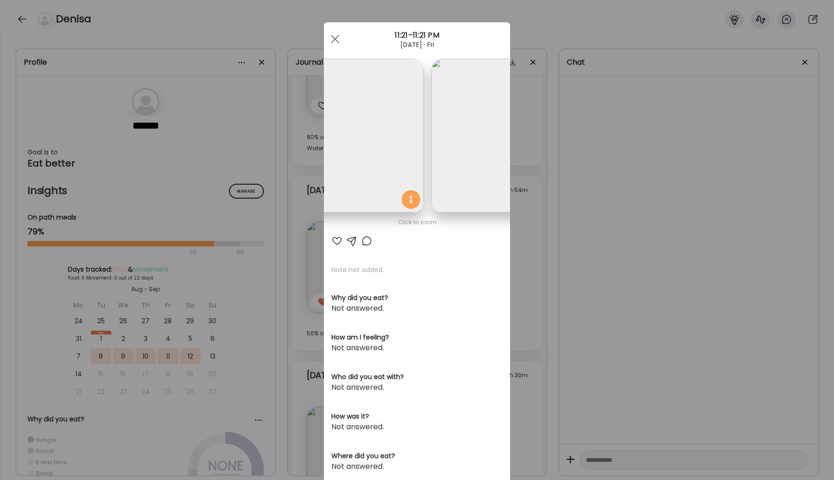
scroll to position [0, 152]
click at [333, 241] on div at bounding box center [336, 240] width 11 height 11
click at [335, 34] on div at bounding box center [335, 39] width 19 height 19
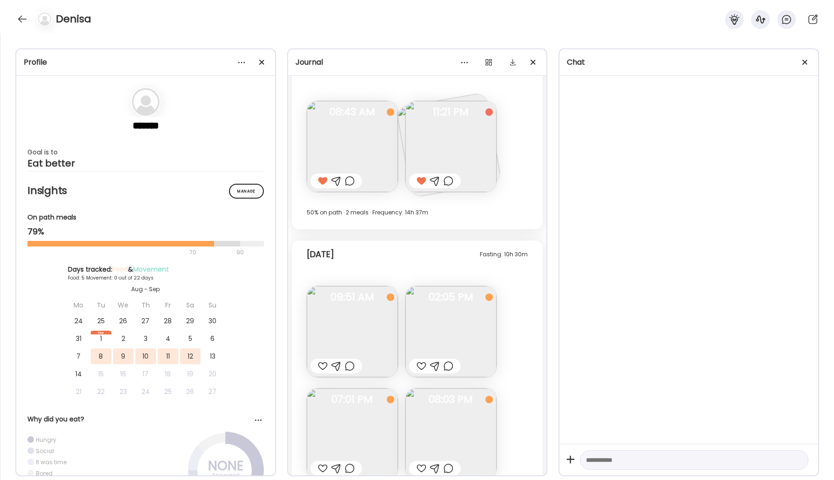
scroll to position [1752, 0]
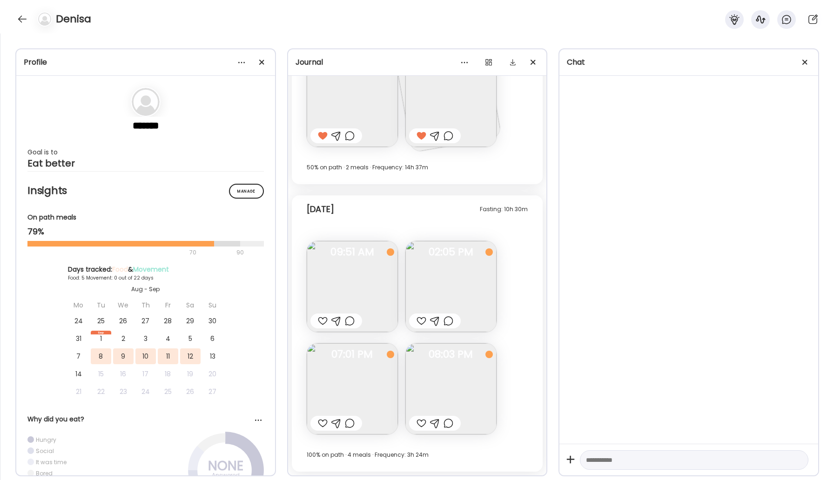
click at [449, 424] on div at bounding box center [448, 423] width 10 height 11
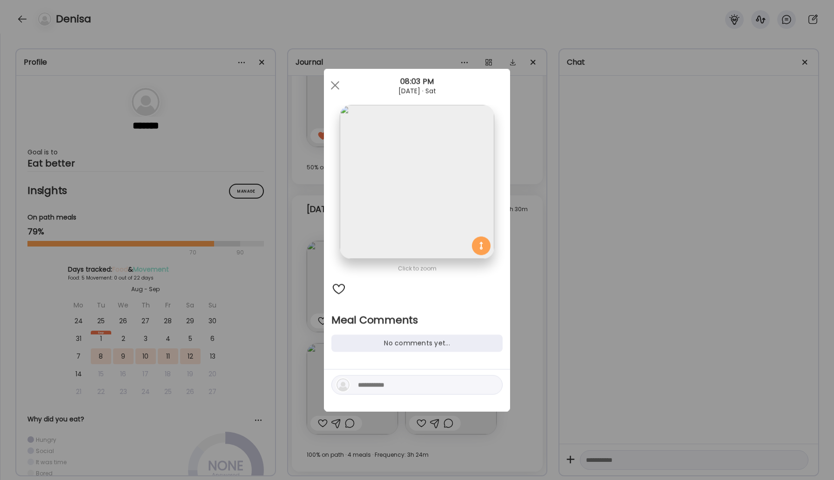
click at [414, 389] on textarea at bounding box center [421, 385] width 126 height 11
type textarea "**********"
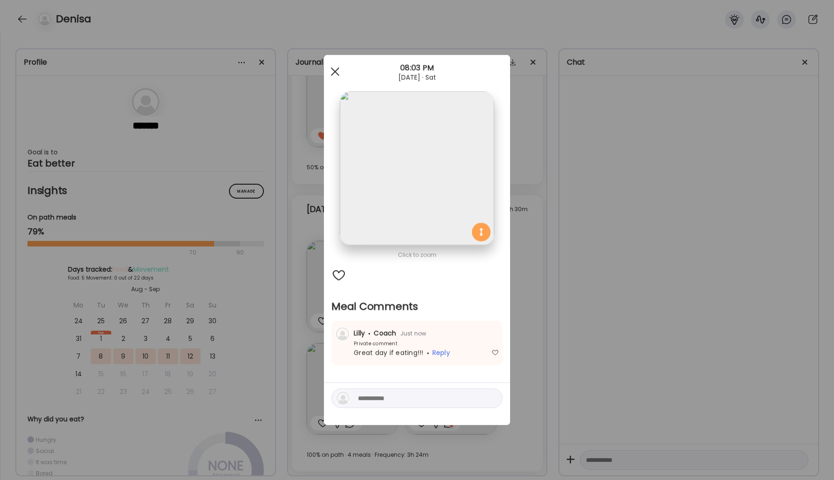
click at [333, 67] on div at bounding box center [335, 71] width 19 height 19
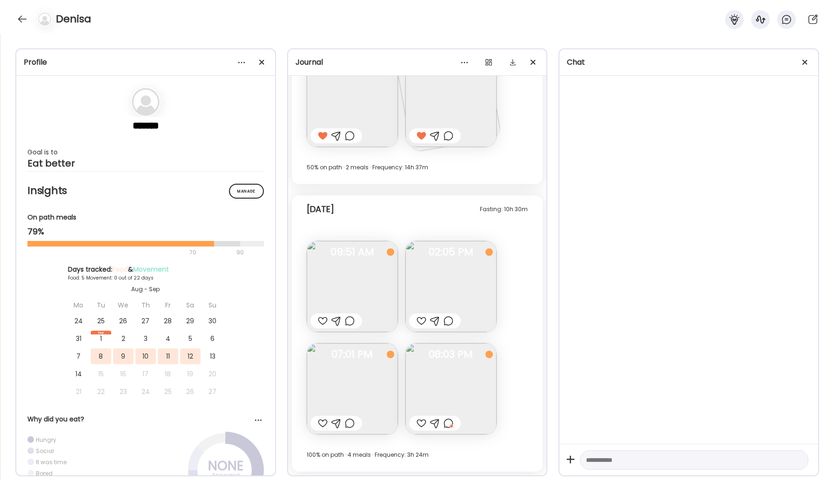
click at [357, 389] on img at bounding box center [352, 388] width 91 height 91
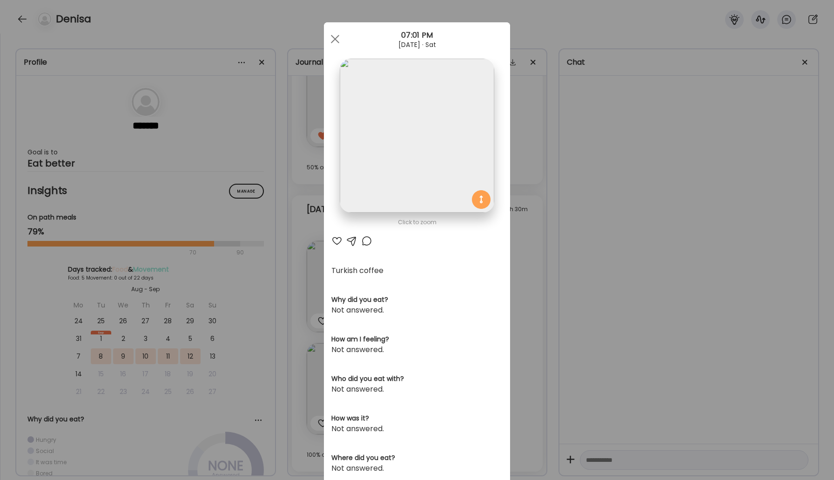
click at [332, 238] on div at bounding box center [336, 240] width 11 height 11
click at [326, 47] on div "[DATE] · Sat" at bounding box center [417, 44] width 186 height 7
click at [335, 38] on div at bounding box center [335, 39] width 19 height 19
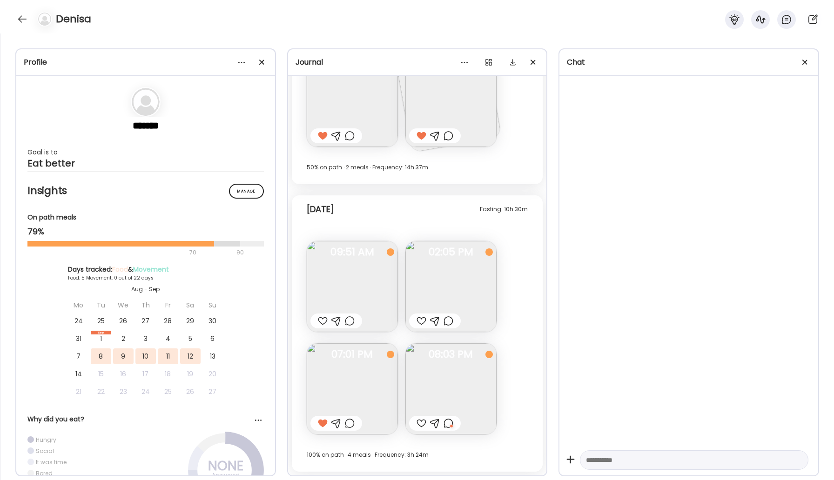
click at [424, 320] on div at bounding box center [421, 320] width 10 height 11
click at [314, 320] on div at bounding box center [336, 321] width 52 height 15
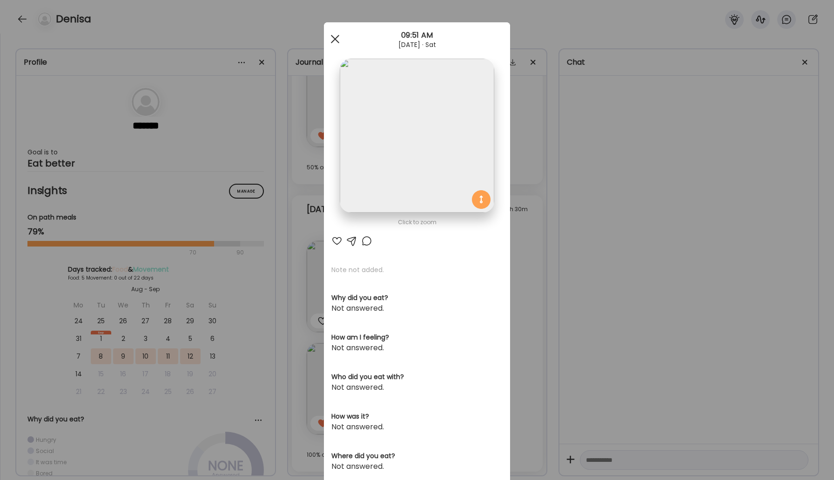
click at [330, 34] on div at bounding box center [335, 39] width 19 height 19
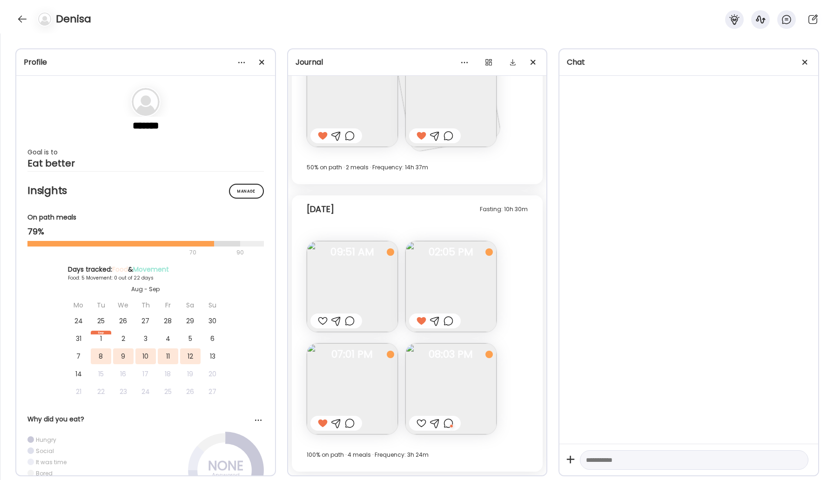
click at [322, 320] on div at bounding box center [323, 320] width 10 height 11
click at [23, 21] on div at bounding box center [22, 19] width 15 height 15
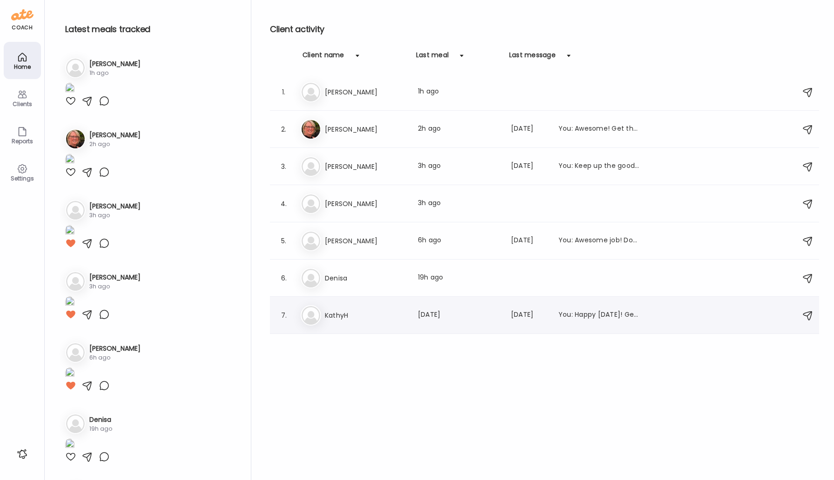
click at [335, 319] on h3 "KathyH" at bounding box center [366, 315] width 82 height 11
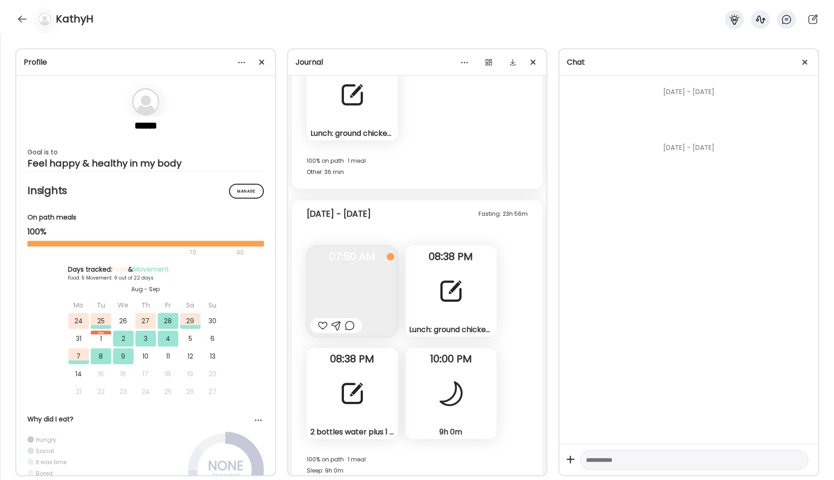
scroll to position [6978, 0]
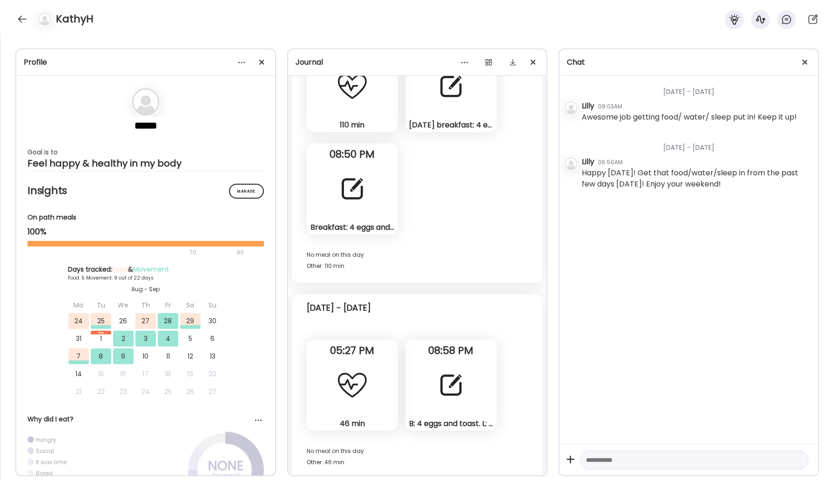
click at [432, 377] on div "B: 4 eggs and toast. L: hamburger with cheese and toast. Smoothie kale blueberr…" at bounding box center [450, 385] width 91 height 91
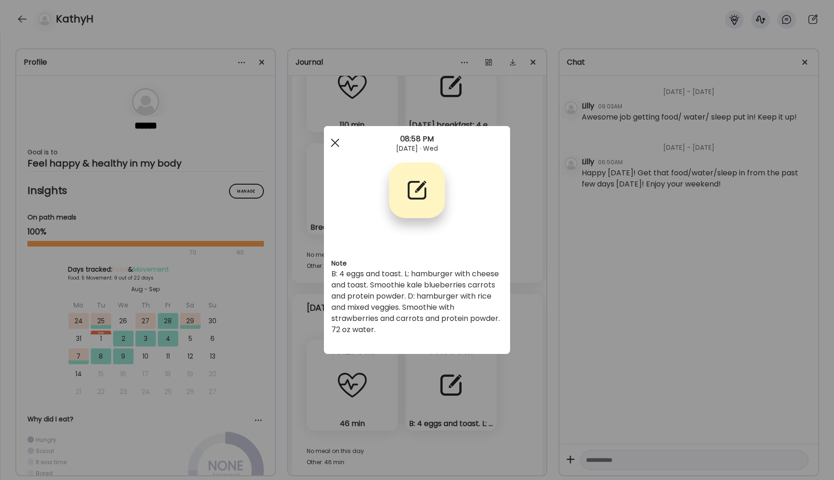
click at [335, 147] on div at bounding box center [335, 142] width 19 height 19
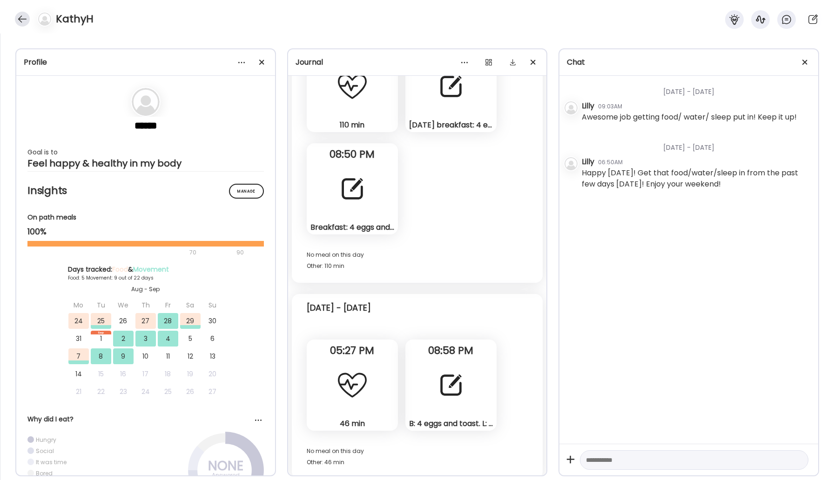
click at [21, 13] on div at bounding box center [22, 19] width 15 height 15
